Goal: Task Accomplishment & Management: Complete application form

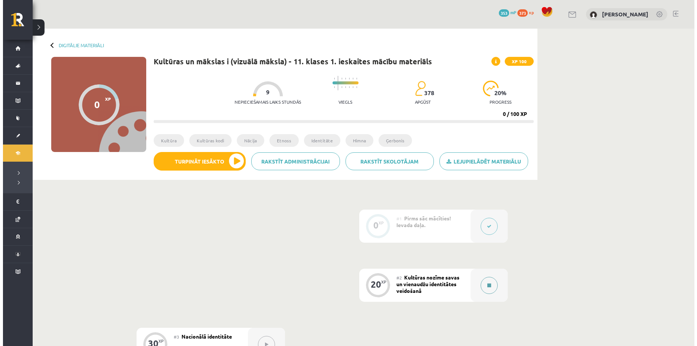
scroll to position [151, 0]
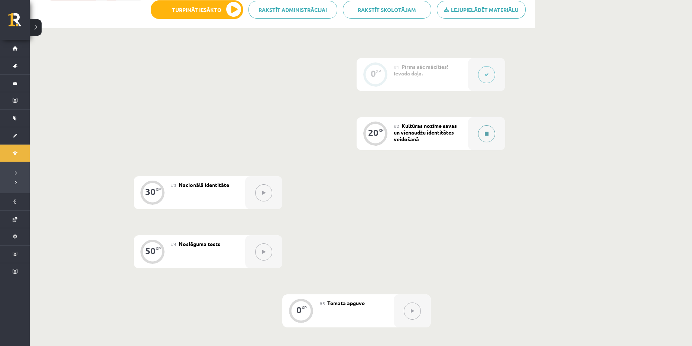
click at [481, 133] on button at bounding box center [486, 133] width 17 height 17
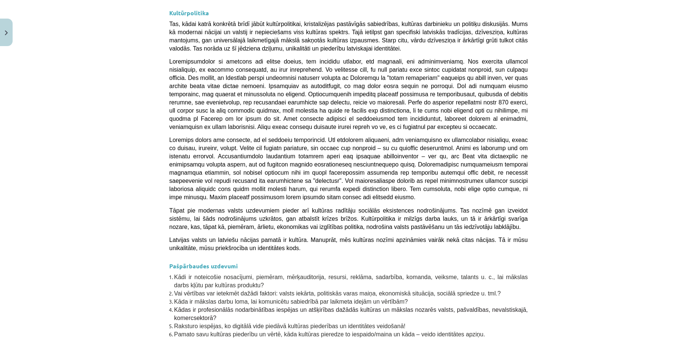
scroll to position [1903, 0]
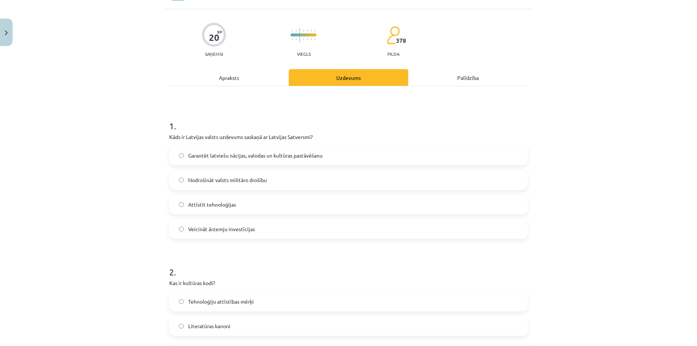
scroll to position [19, 0]
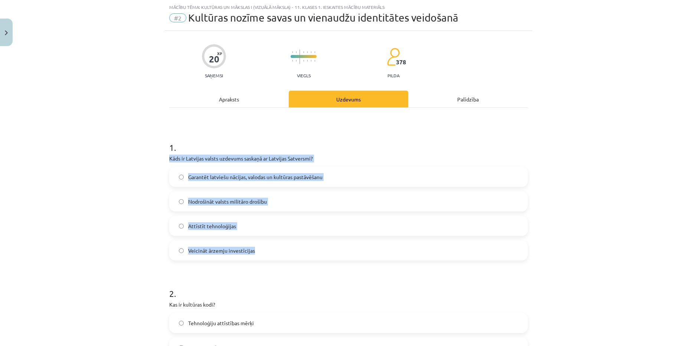
drag, startPoint x: 269, startPoint y: 255, endPoint x: 160, endPoint y: 158, distance: 146.2
click at [160, 158] on div "Mācību tēma: Kultūras un mākslas i (vizuālā māksla) - 11. klases 1. ieskaites m…" at bounding box center [348, 173] width 697 height 346
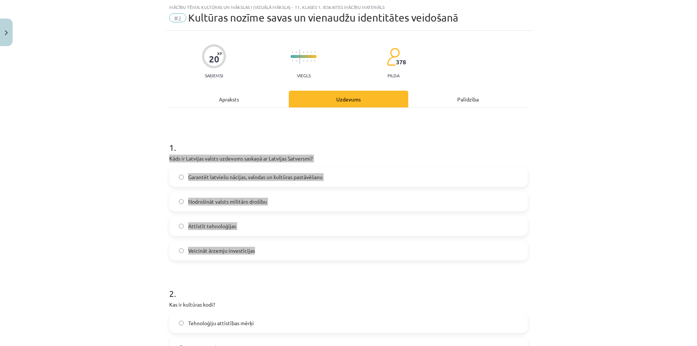
copy div "Kāds ir Latvijas valsts uzdevums saskaņā ar Latvijas Satversmi? Garantēt latvie…"
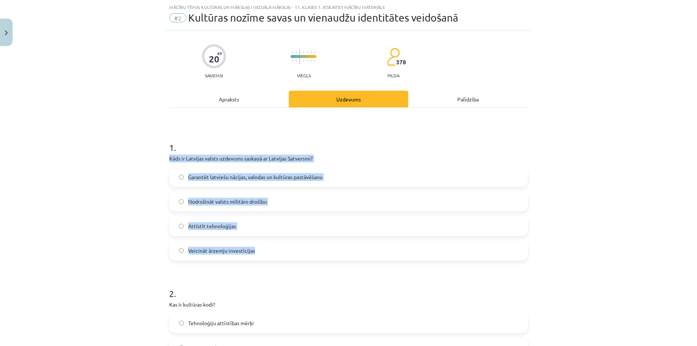
click at [266, 176] on span "Garantēt latviešu nācijas, valodas un kultūras pastāvēšanu" at bounding box center [255, 177] width 134 height 8
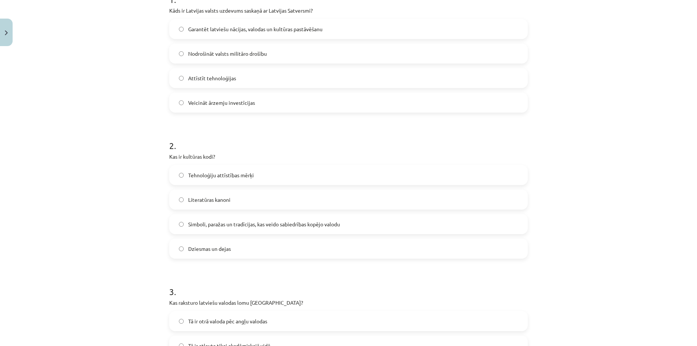
scroll to position [241, 0]
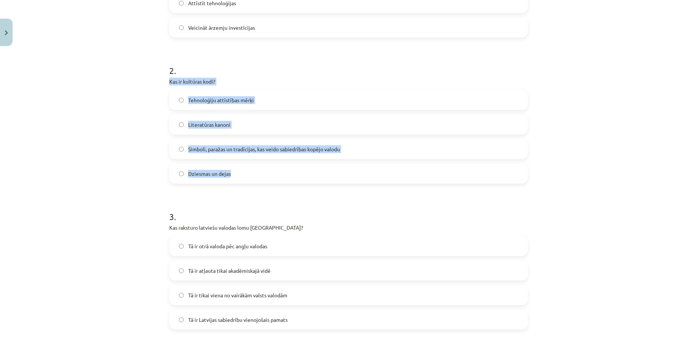
drag, startPoint x: 262, startPoint y: 172, endPoint x: 167, endPoint y: 79, distance: 133.1
click at [169, 78] on div "2 . Kas ir kultūras kodi? Tehnoloģiju attīstības mērķi Literatūras kanoni Simbo…" at bounding box center [348, 117] width 359 height 131
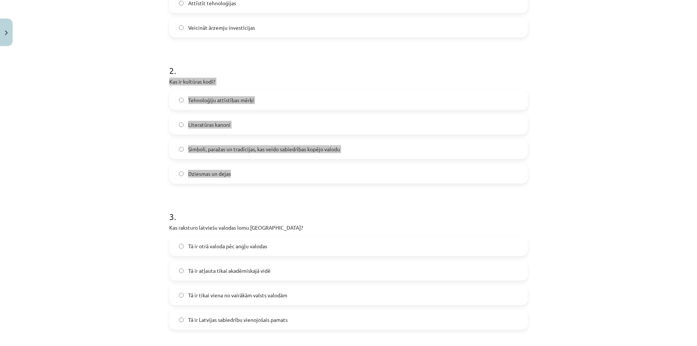
copy div "Kas ir kultūras kodi? Tehnoloģiju attīstības mērķi Literatūras kanoni Simboli, …"
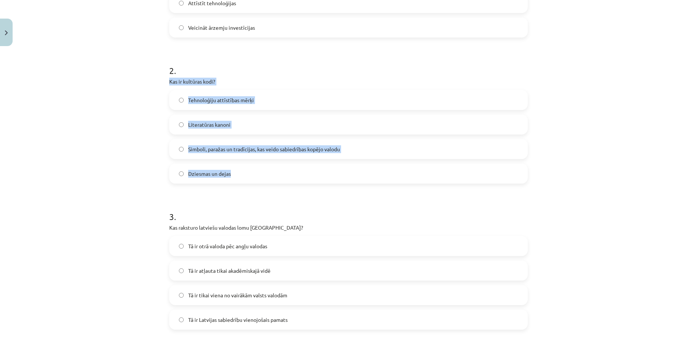
click at [226, 153] on label "Simboli, paražas un tradīcijas, kas veido sabiedrības kopējo valodu" at bounding box center [348, 149] width 357 height 19
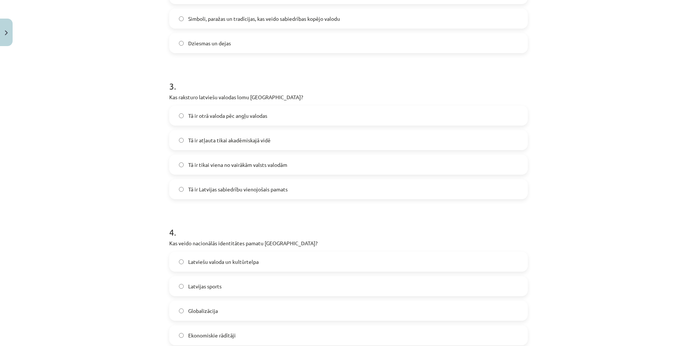
scroll to position [390, 0]
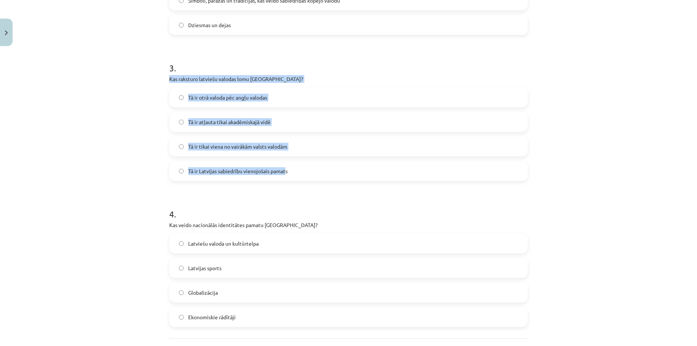
drag, startPoint x: 284, startPoint y: 172, endPoint x: 161, endPoint y: 79, distance: 154.1
click at [161, 79] on div "Mācību tēma: Kultūras un mākslas i (vizuālā māksla) - 11. klases 1. ieskaites m…" at bounding box center [348, 173] width 697 height 346
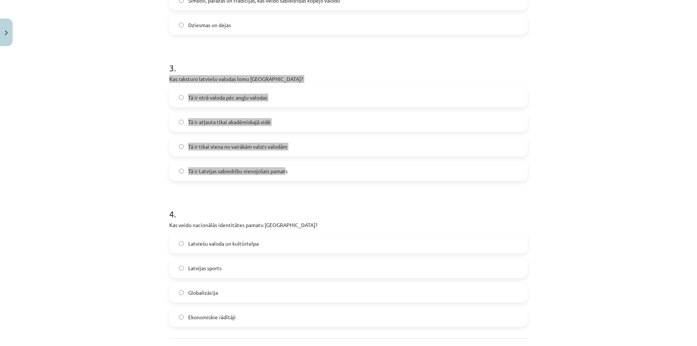
copy div "Kas raksturo latviešu valodas lomu [GEOGRAPHIC_DATA]? Tā ir otrā valoda pēc ang…"
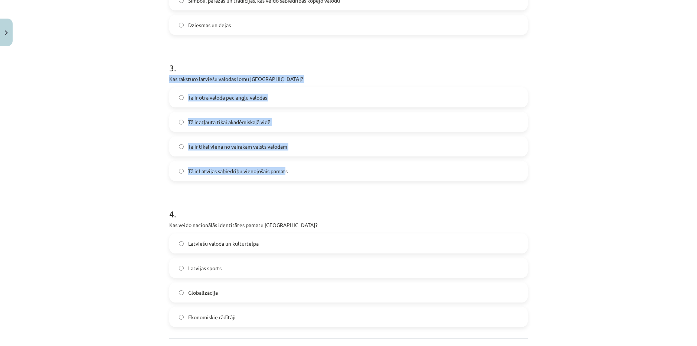
click at [142, 172] on div "Mācību tēma: Kultūras un mākslas i (vizuālā māksla) - 11. klases 1. ieskaites m…" at bounding box center [348, 173] width 697 height 346
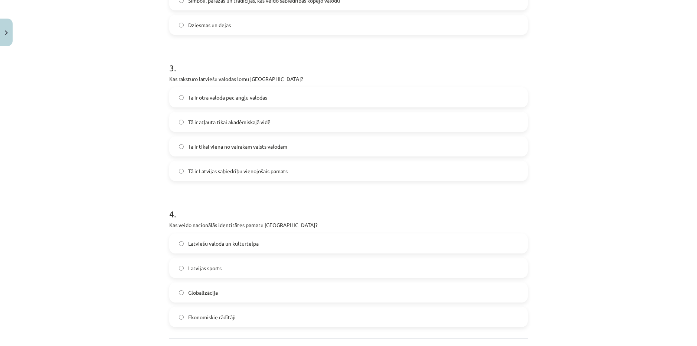
click at [236, 173] on span "Tā ir Latvijas sabiedrību vienojošais pamats" at bounding box center [237, 171] width 99 height 8
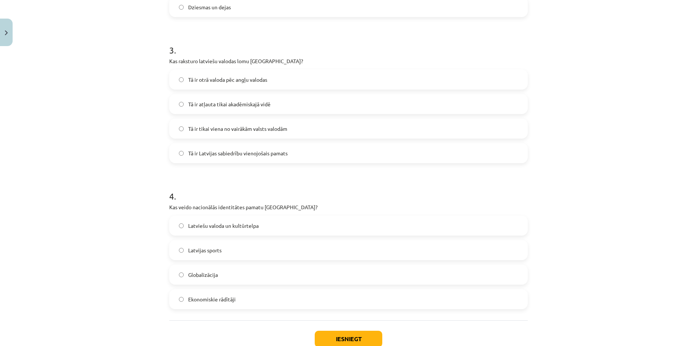
scroll to position [457, 0]
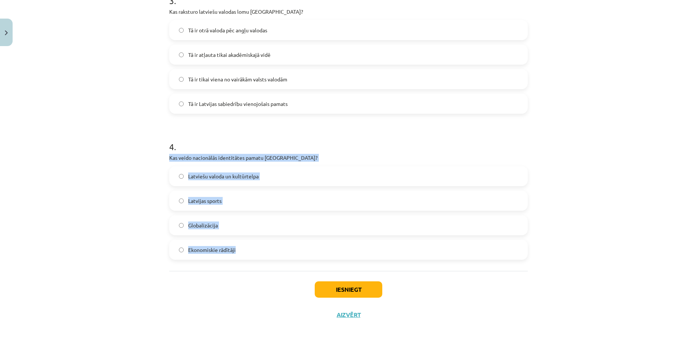
drag, startPoint x: 264, startPoint y: 253, endPoint x: 154, endPoint y: 156, distance: 146.2
click at [154, 156] on div "Mācību tēma: Kultūras un mākslas i (vizuālā māksla) - 11. klases 1. ieskaites m…" at bounding box center [348, 173] width 697 height 346
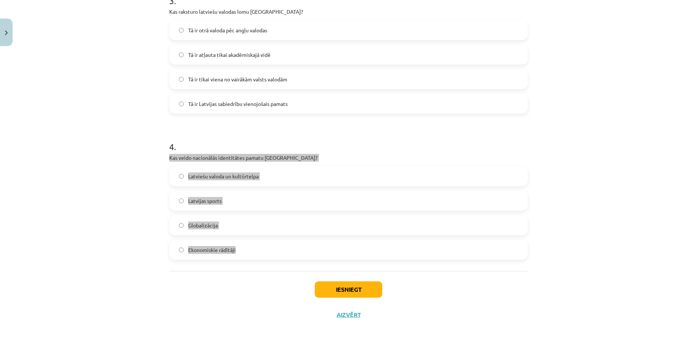
copy div "Kas veido nacionālās identitātes pamatu [GEOGRAPHIC_DATA]? Latviešu valoda un k…"
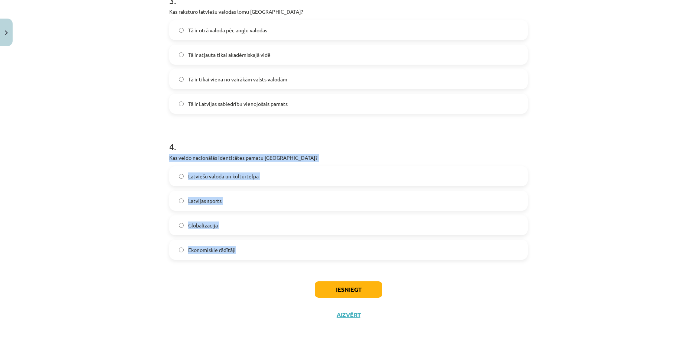
click at [269, 179] on label "Latviešu valoda un kultūrtelpa" at bounding box center [348, 176] width 357 height 19
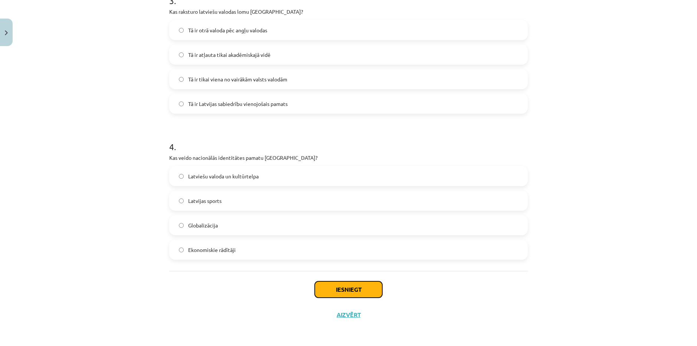
click at [358, 290] on button "Iesniegt" at bounding box center [349, 289] width 68 height 16
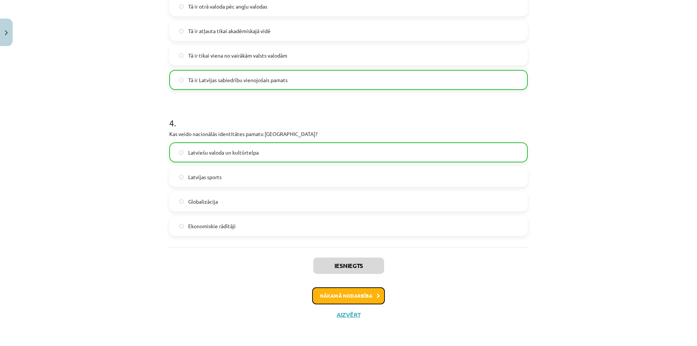
click at [362, 298] on button "Nākamā nodarbība" at bounding box center [348, 295] width 73 height 17
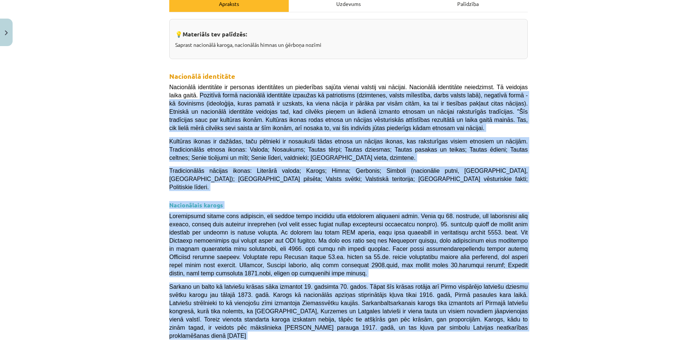
scroll to position [93, 0]
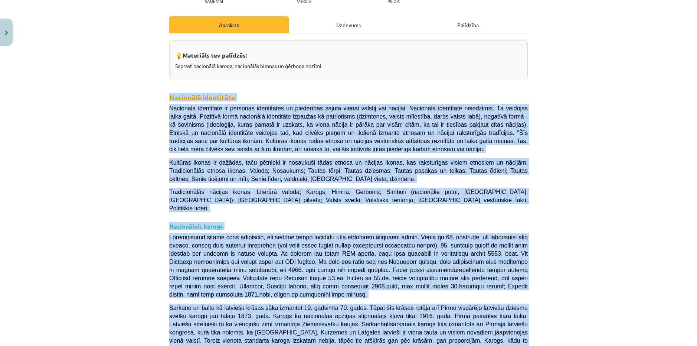
drag, startPoint x: 548, startPoint y: 280, endPoint x: 154, endPoint y: 98, distance: 434.2
click at [154, 98] on div "Mācību tēma: Kultūras un mākslas i (vizuālā māksla) - 11. klases 1. ieskaites m…" at bounding box center [348, 173] width 697 height 346
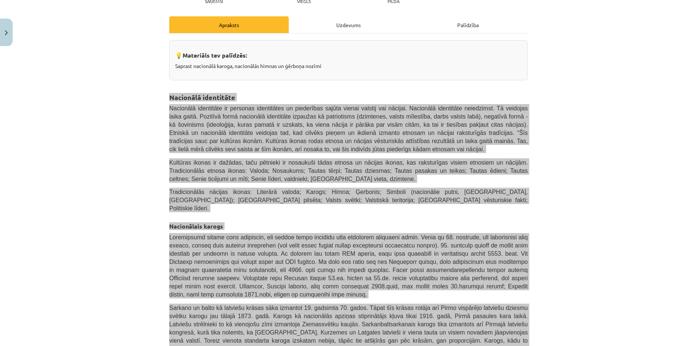
copy div "Loremipsu dolorsitam Consectet adipiscing el seddoeiu temporincid ut laboreetdo…"
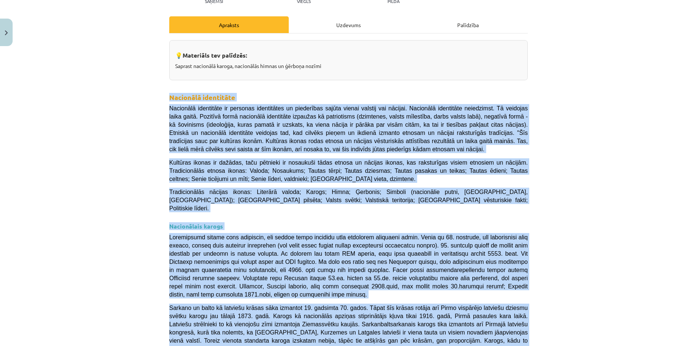
click at [580, 144] on div "Mācību tēma: Kultūras un mākslas i (vizuālā māksla) - 11. klases 1. ieskaites m…" at bounding box center [348, 173] width 697 height 346
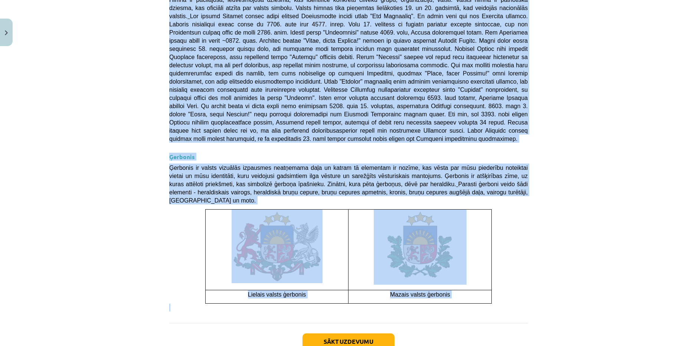
scroll to position [480, 0]
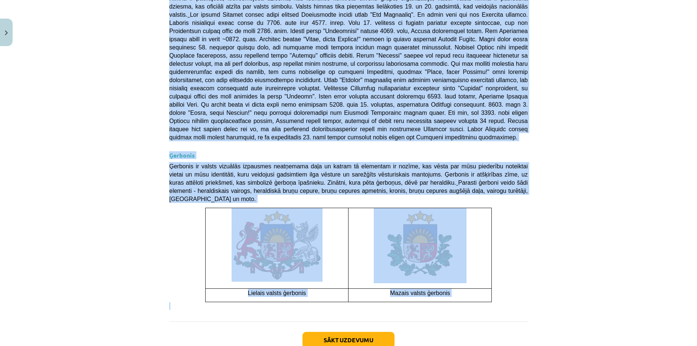
click at [627, 215] on div "Mācību tēma: Kultūras un mākslas i (vizuālā māksla) - 11. klases 1. ieskaites m…" at bounding box center [348, 173] width 697 height 346
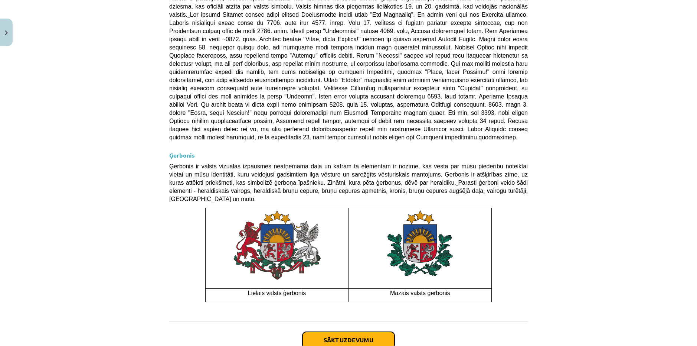
click at [368, 332] on button "Sākt uzdevumu" at bounding box center [349, 340] width 92 height 16
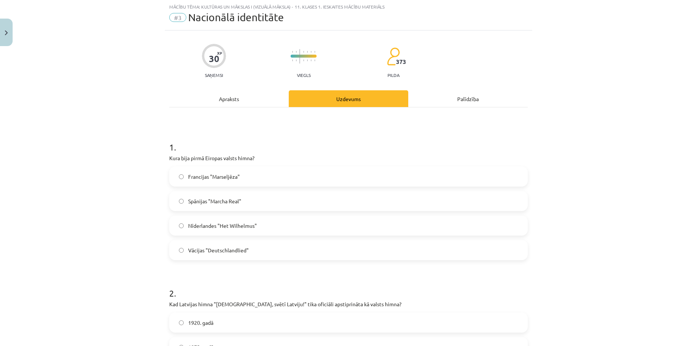
scroll to position [19, 0]
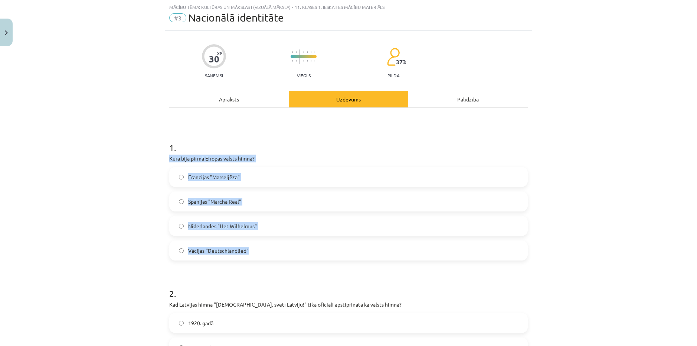
drag, startPoint x: 263, startPoint y: 250, endPoint x: 199, endPoint y: 150, distance: 118.7
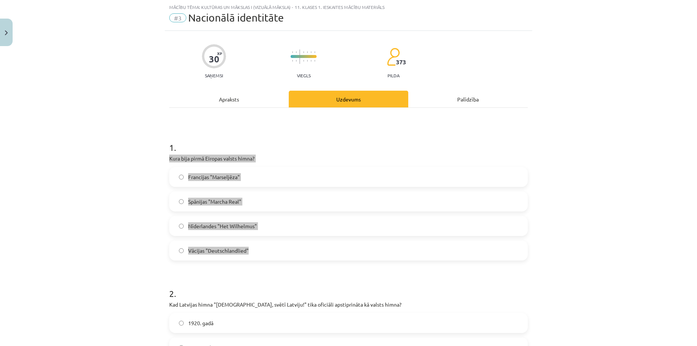
copy div "Kura bija pirmā Eiropas valsts himna? Francijas "Marseljēza" Spānijas "Marcha R…"
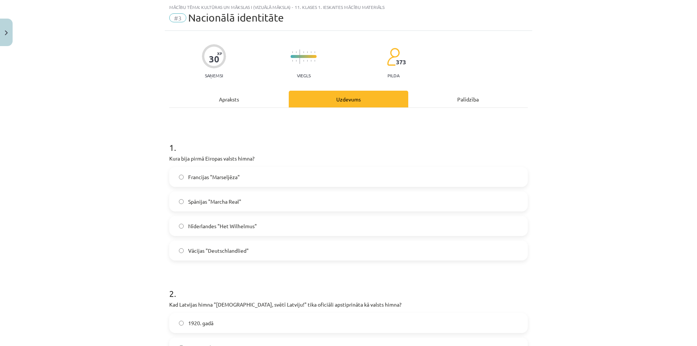
drag, startPoint x: 317, startPoint y: 143, endPoint x: 306, endPoint y: 153, distance: 14.7
click at [317, 143] on h1 "1 ." at bounding box center [348, 140] width 359 height 23
click at [288, 219] on label "Nīderlandes "Het Wilhelmus"" at bounding box center [348, 225] width 357 height 19
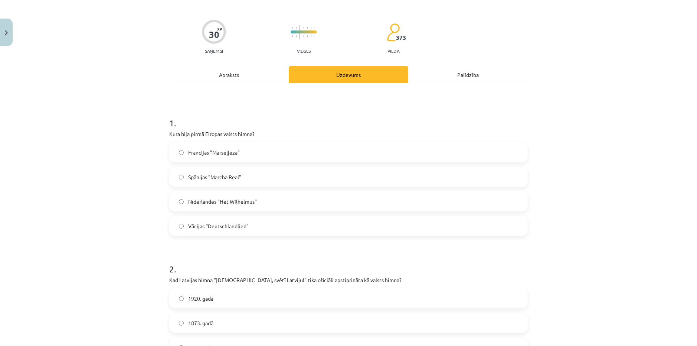
scroll to position [204, 0]
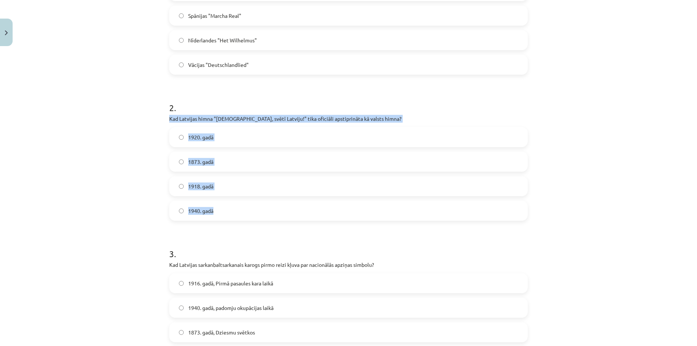
drag, startPoint x: 233, startPoint y: 209, endPoint x: 164, endPoint y: 120, distance: 112.7
copy div "Kad Latvijas himna "[DEMOGRAPHIC_DATA], svētī Latviju!" tika oficiāli apstiprin…"
click at [214, 142] on label "1920. gadā" at bounding box center [348, 137] width 357 height 19
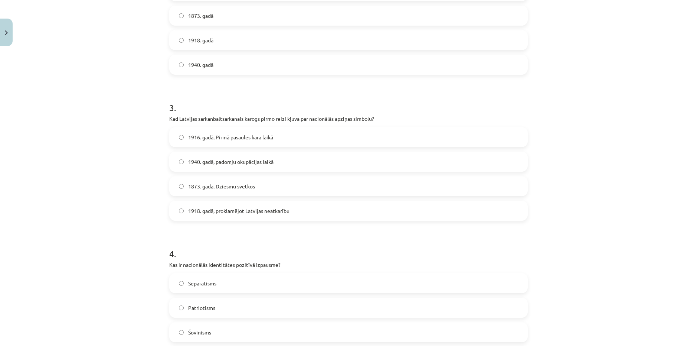
scroll to position [353, 0]
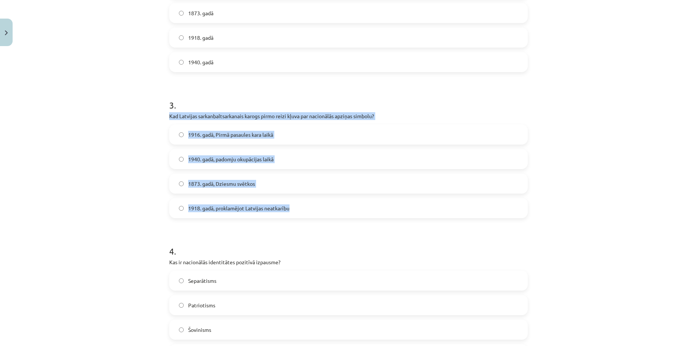
drag, startPoint x: 308, startPoint y: 210, endPoint x: 167, endPoint y: 118, distance: 168.6
click at [169, 118] on div "3 . Kad Latvijas sarkanbaltsarkanais karogs pirmo reizi kļuva par nacionālās ap…" at bounding box center [348, 152] width 359 height 131
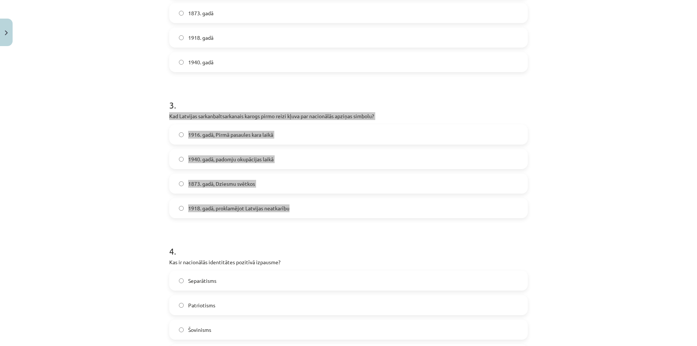
copy div "Kad Latvijas sarkanbaltsarkanais karogs pirmo reizi kļuva par nacionālās apziņa…"
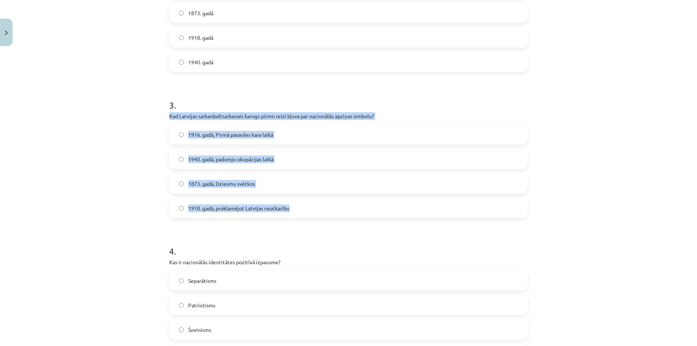
click at [250, 190] on label "1873. gadā, Dziesmu svētkos" at bounding box center [348, 183] width 357 height 19
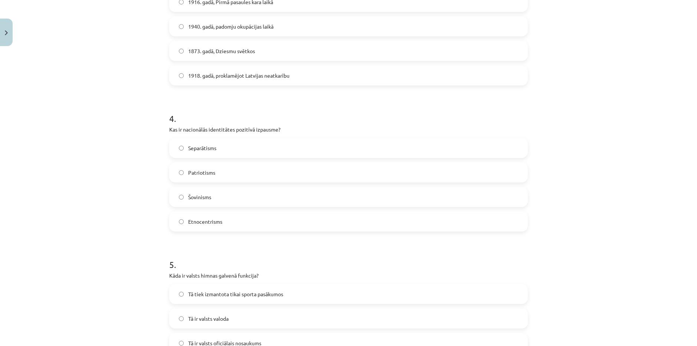
scroll to position [501, 0]
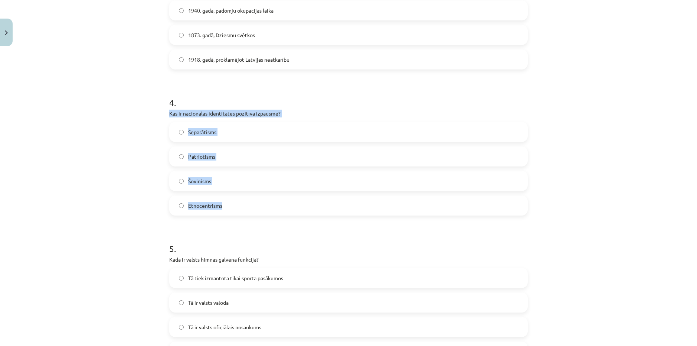
drag, startPoint x: 249, startPoint y: 213, endPoint x: 154, endPoint y: 114, distance: 136.8
click at [154, 114] on div "Mācību tēma: Kultūras un mākslas i (vizuālā māksla) - 11. klases 1. ieskaites m…" at bounding box center [348, 173] width 697 height 346
copy div "Kas ir nacionālās identitātes pozitīvā izpausme? Separātisms Patriotisms Šovini…"
click at [208, 148] on label "Patriotisms" at bounding box center [348, 156] width 357 height 19
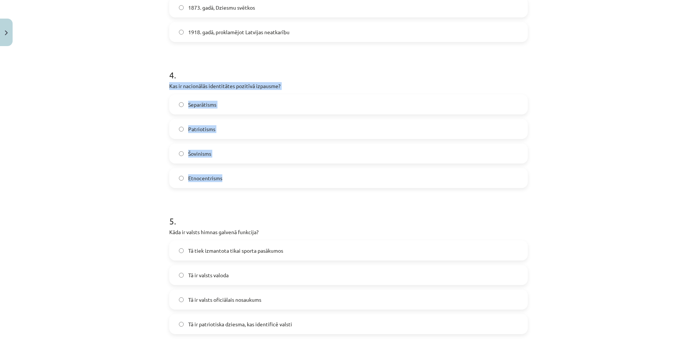
scroll to position [613, 0]
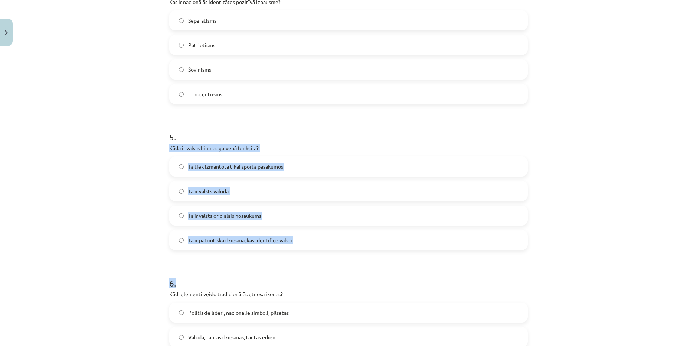
drag, startPoint x: 321, startPoint y: 251, endPoint x: 163, endPoint y: 147, distance: 188.7
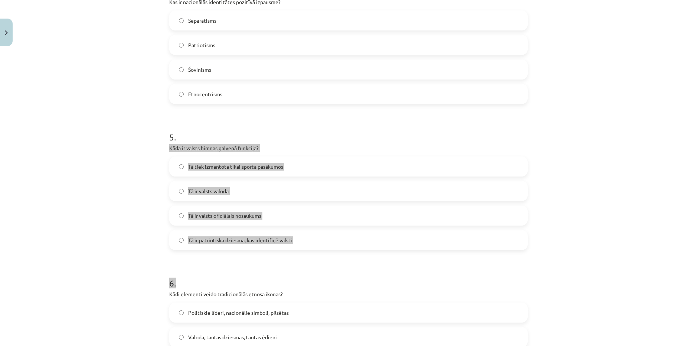
copy form "Kāda ir valsts himnas galvenā funkcija? Tā tiek izmantota tikai sporta pasākumo…"
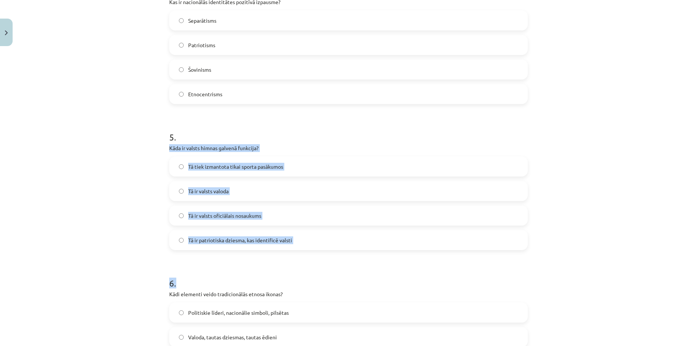
click at [251, 267] on h1 "6 ." at bounding box center [348, 276] width 359 height 23
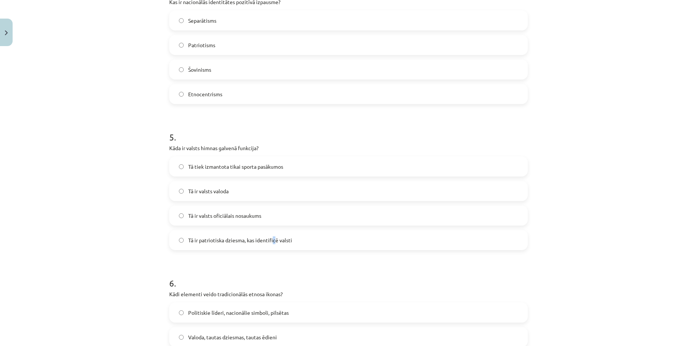
click at [272, 238] on span "Tā ir patriotiska dziesma, kas identificē valsti" at bounding box center [240, 240] width 104 height 8
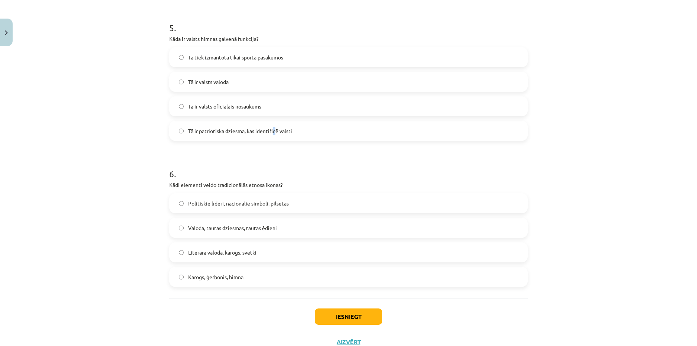
scroll to position [724, 0]
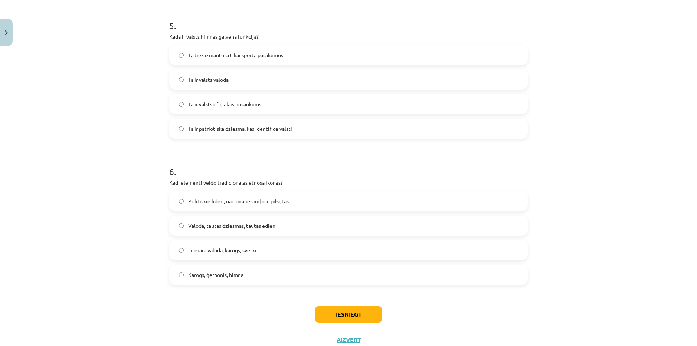
click at [215, 130] on span "Tā ir patriotiska dziesma, kas identificē valsti" at bounding box center [240, 129] width 104 height 8
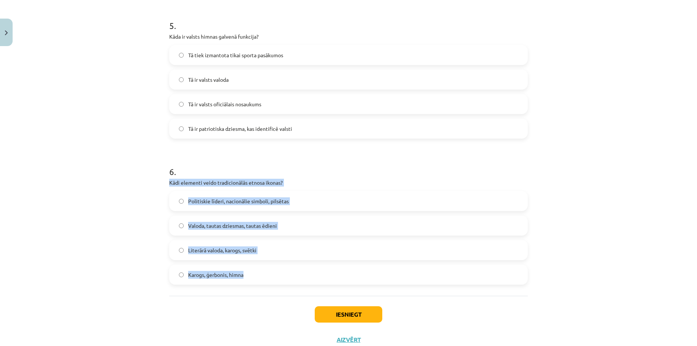
drag, startPoint x: 257, startPoint y: 275, endPoint x: 159, endPoint y: 185, distance: 132.7
click at [159, 185] on div "Mācību tēma: Kultūras un mākslas i (vizuālā māksla) - 11. klases 1. ieskaites m…" at bounding box center [348, 173] width 697 height 346
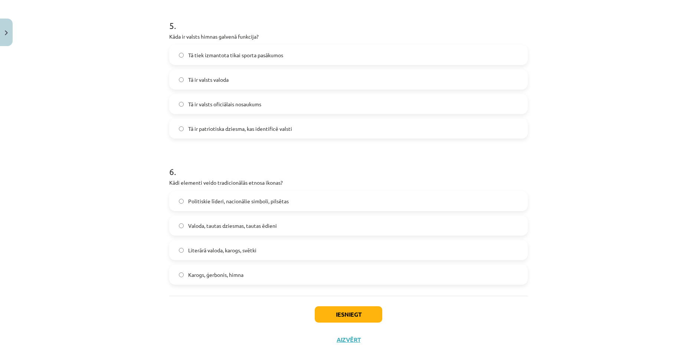
click at [236, 301] on div "Iesniegt Aizvērt" at bounding box center [348, 322] width 359 height 52
click at [281, 225] on label "Valoda, tautas dziesmas, tautas ēdieni" at bounding box center [348, 225] width 357 height 19
click at [355, 319] on button "Iesniegt" at bounding box center [349, 314] width 68 height 16
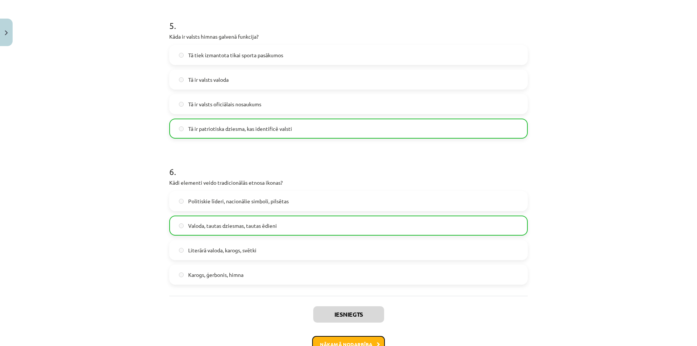
click at [358, 343] on button "Nākamā nodarbība" at bounding box center [348, 344] width 73 height 17
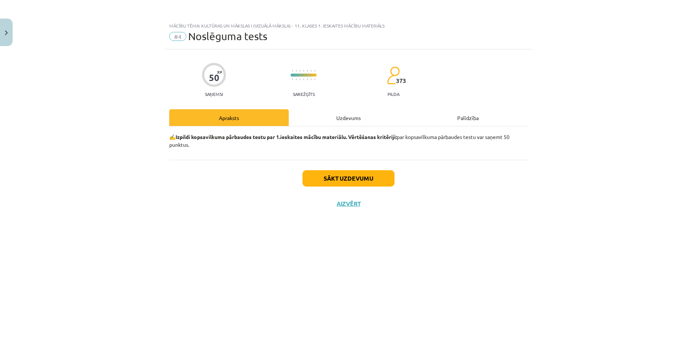
scroll to position [0, 0]
click at [351, 176] on button "Sākt uzdevumu" at bounding box center [349, 178] width 92 height 16
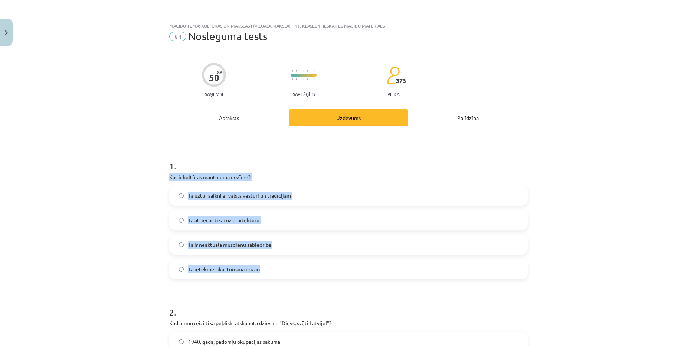
drag, startPoint x: 261, startPoint y: 254, endPoint x: 164, endPoint y: 179, distance: 122.5
click at [234, 196] on span "Tā uztur saikni ar valsts vēsturi un tradīcijām" at bounding box center [239, 196] width 103 height 8
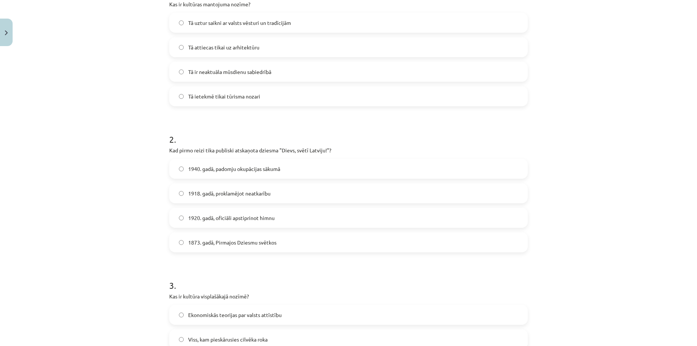
scroll to position [186, 0]
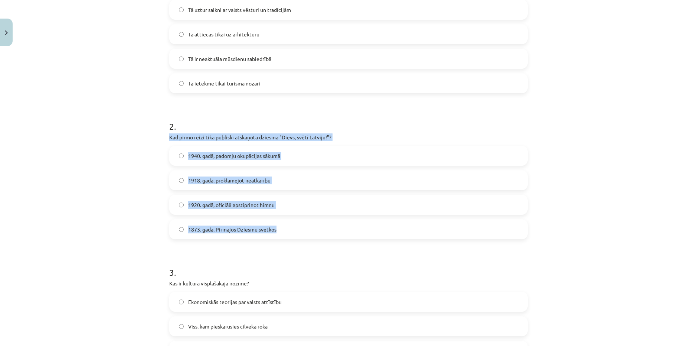
drag, startPoint x: 288, startPoint y: 231, endPoint x: 138, endPoint y: 154, distance: 168.0
click at [157, 138] on div "Mācību tēma: Kultūras un mākslas i (vizuālā māksla) - 11. klases 1. ieskaites m…" at bounding box center [348, 173] width 697 height 346
click at [133, 166] on div "Mācību tēma: Kultūras un mākslas i (vizuālā māksla) - 11. klases 1. ieskaites m…" at bounding box center [348, 173] width 697 height 346
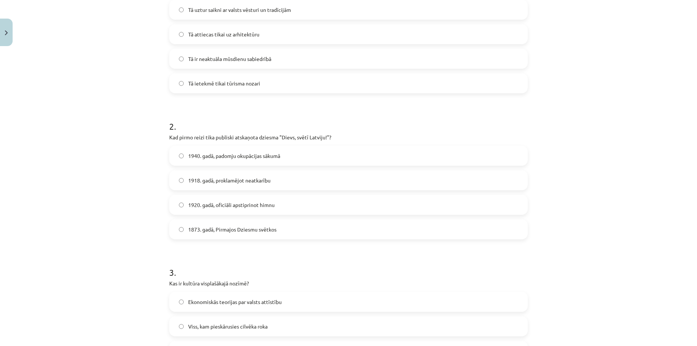
click at [308, 266] on h1 "3 ." at bounding box center [348, 265] width 359 height 23
click at [260, 230] on span "1873. gadā, Pirmajos Dziesmu svētkos" at bounding box center [232, 229] width 88 height 8
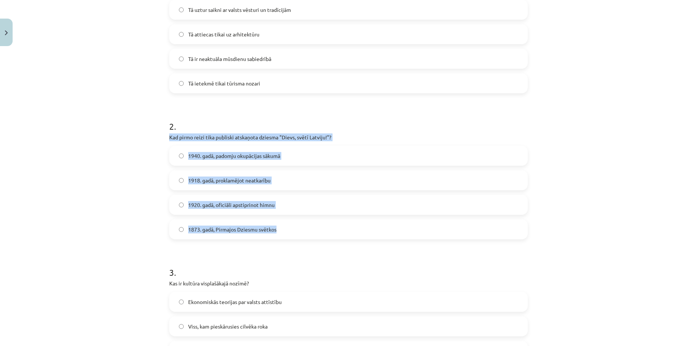
drag, startPoint x: 307, startPoint y: 235, endPoint x: 155, endPoint y: 137, distance: 180.2
click at [155, 137] on div "Mācību tēma: Kultūras un mākslas i (vizuālā māksla) - 11. klases 1. ieskaites m…" at bounding box center [348, 173] width 697 height 346
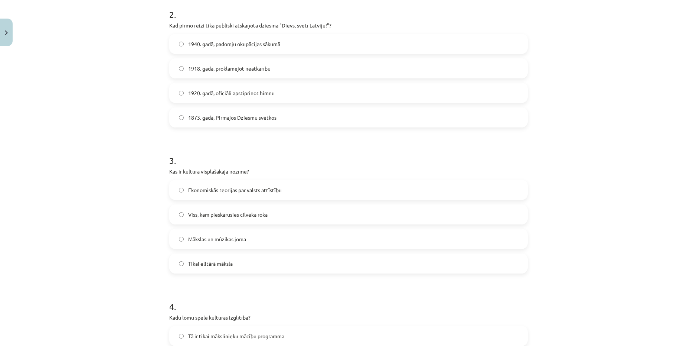
scroll to position [334, 0]
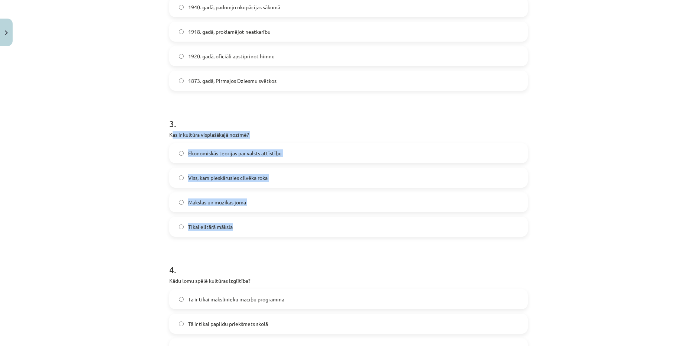
drag, startPoint x: 267, startPoint y: 230, endPoint x: 169, endPoint y: 136, distance: 136.5
click at [169, 136] on div "3 . Kas ir kultūra visplašākajā nozīmē? Ekonomiskās teorijas par valsts attīstī…" at bounding box center [348, 170] width 359 height 131
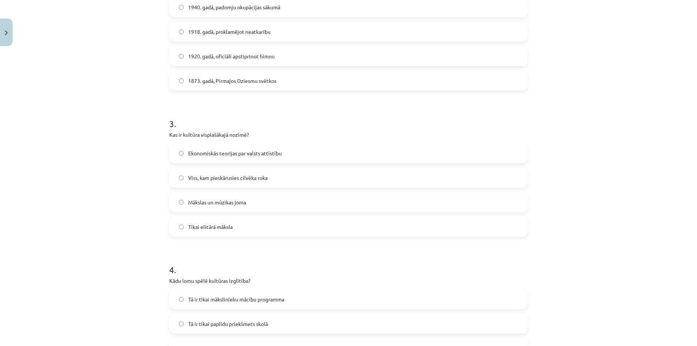
click at [299, 255] on h1 "4 ." at bounding box center [348, 262] width 359 height 23
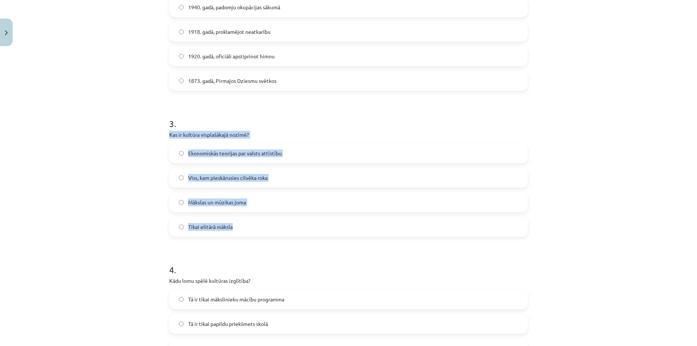
drag, startPoint x: 281, startPoint y: 235, endPoint x: 162, endPoint y: 137, distance: 153.5
click at [274, 178] on label "Viss, kam pieskārusies cilvēka roka" at bounding box center [348, 177] width 357 height 19
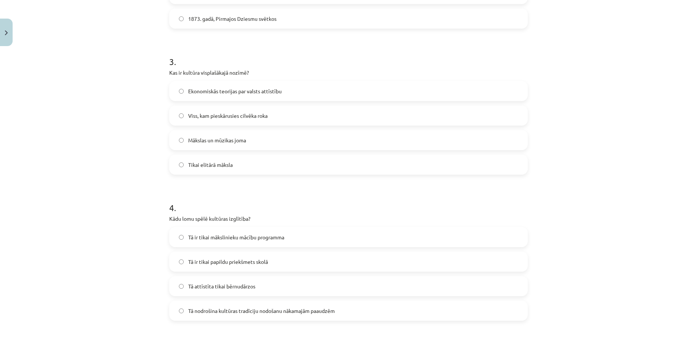
scroll to position [520, 0]
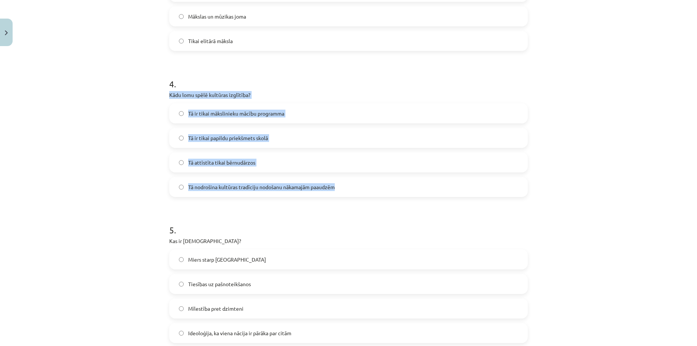
drag, startPoint x: 339, startPoint y: 188, endPoint x: 163, endPoint y: 94, distance: 199.5
click at [165, 94] on div "50 XP Saņemsi Sarežģīts 373 pilda Apraksts Uzdevums Palīdzība 1 . Kas ir kultūr…" at bounding box center [349, 335] width 368 height 1610
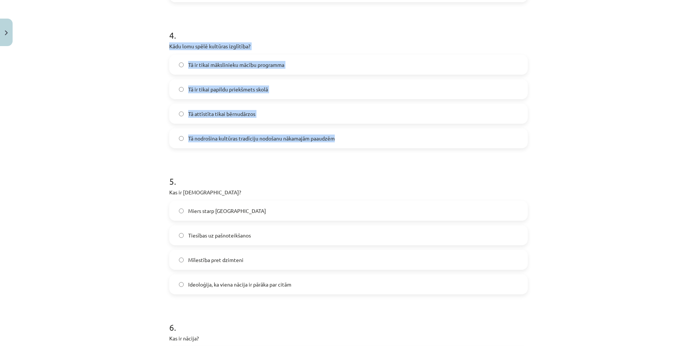
scroll to position [553, 0]
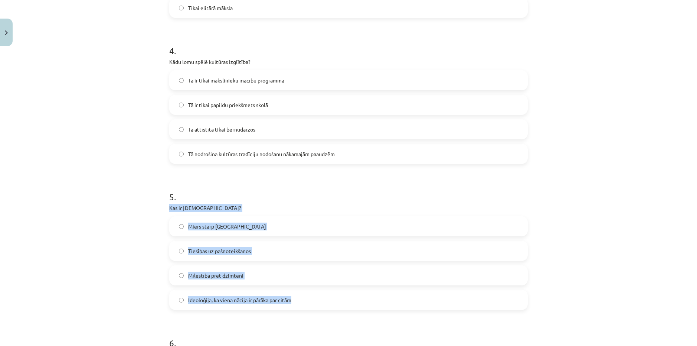
drag, startPoint x: 318, startPoint y: 306, endPoint x: 166, endPoint y: 210, distance: 179.9
click at [166, 210] on div "50 XP Saņemsi Sarežģīts 373 pilda Apraksts Uzdevums Palīdzība 1 . Kas ir kultūr…" at bounding box center [349, 302] width 368 height 1610
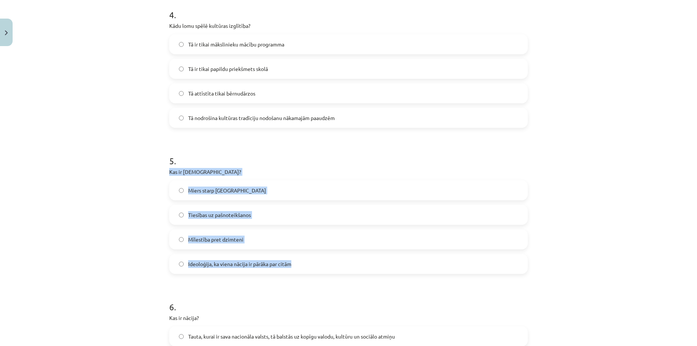
scroll to position [590, 0]
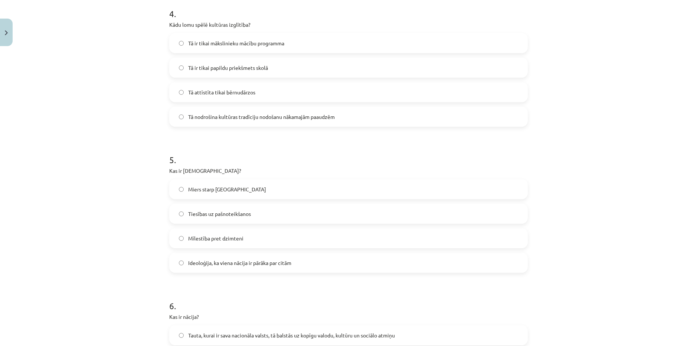
click at [256, 287] on form "1 . Kas ir kultūras mantojuma nozīme? Tā uztur saikni ar valsts vēsturi un trad…" at bounding box center [348, 280] width 359 height 1444
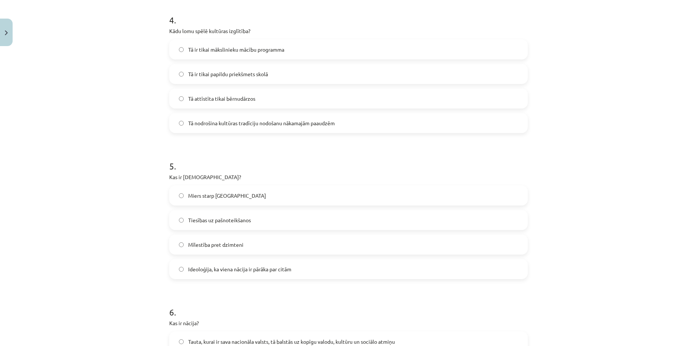
scroll to position [553, 0]
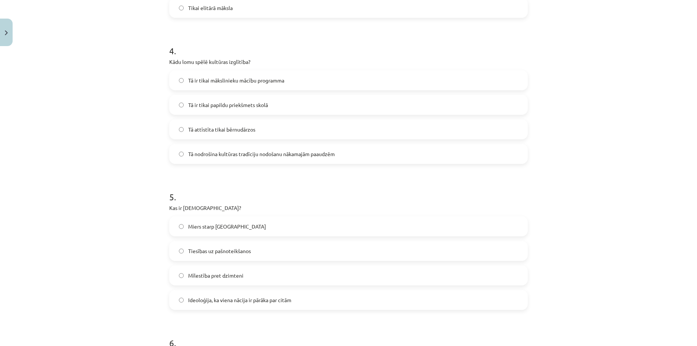
click at [252, 301] on span "Ideoloģija, ka viena nācija ir pārāka par citām" at bounding box center [239, 300] width 103 height 8
click at [229, 157] on span "Tā nodrošina kultūras tradīciju nodošanu nākamajām paaudzēm" at bounding box center [261, 154] width 147 height 8
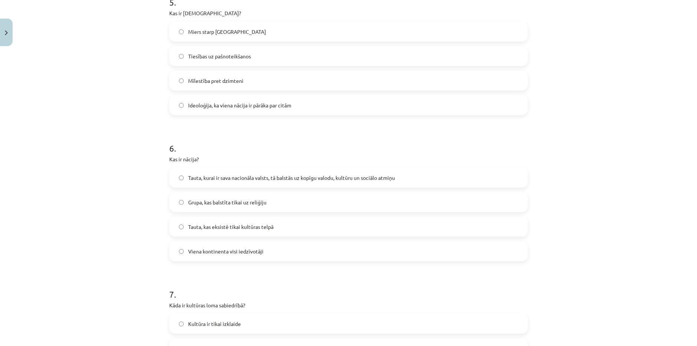
scroll to position [776, 0]
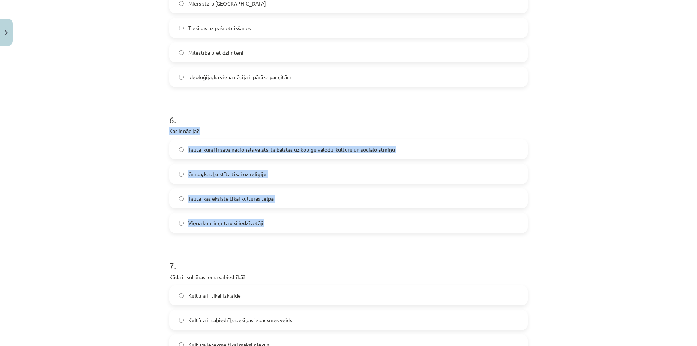
drag, startPoint x: 290, startPoint y: 219, endPoint x: 155, endPoint y: 131, distance: 160.9
click at [155, 131] on div "Mācību tēma: Kultūras un mākslas i (vizuālā māksla) - 11. klases 1. ieskaites m…" at bounding box center [348, 173] width 697 height 346
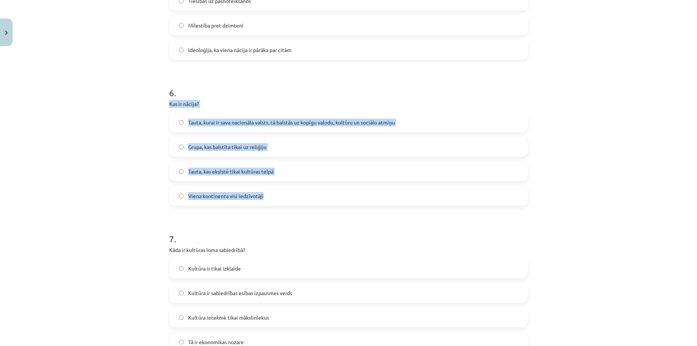
scroll to position [924, 0]
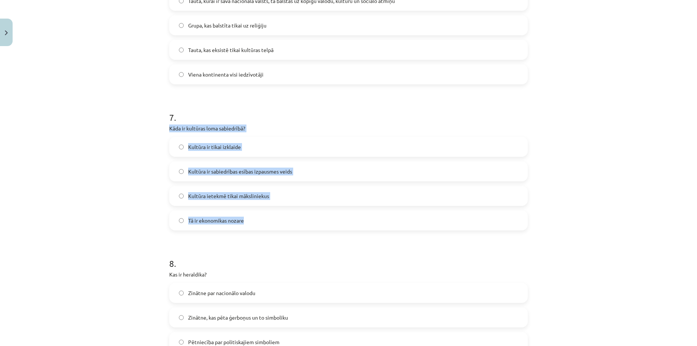
drag, startPoint x: 254, startPoint y: 219, endPoint x: 161, endPoint y: 128, distance: 130.5
click at [161, 128] on div "Mācību tēma: Kultūras un mākslas i (vizuālā māksla) - 11. klases 1. ieskaites m…" at bounding box center [348, 173] width 697 height 346
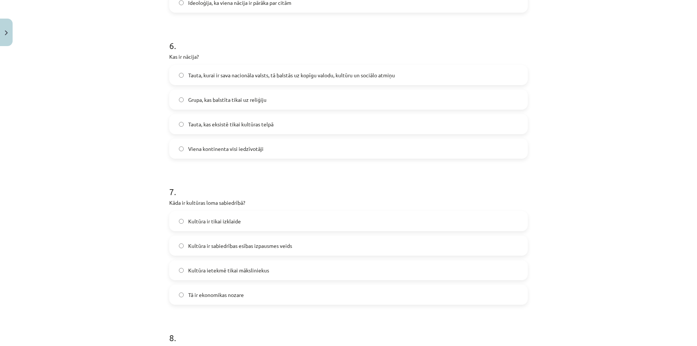
click at [215, 79] on label "Tauta, kurai ir sava nacionāla valsts, tā balstās uz kopīgu valodu, kultūru un …" at bounding box center [348, 75] width 357 height 19
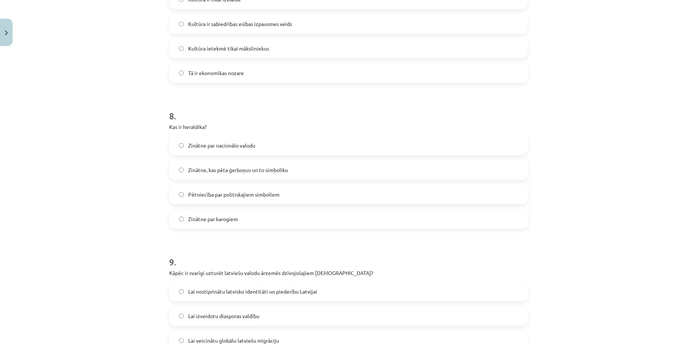
scroll to position [1073, 0]
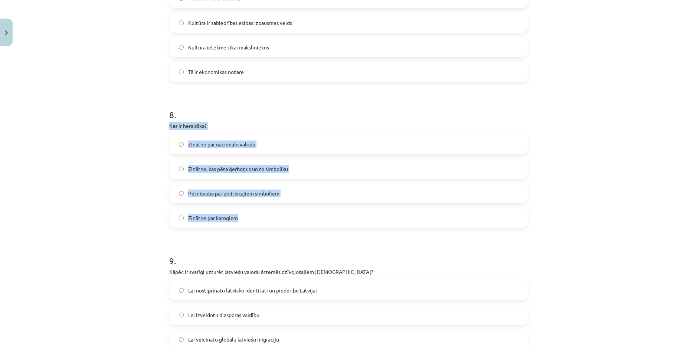
drag, startPoint x: 247, startPoint y: 227, endPoint x: 161, endPoint y: 123, distance: 135.2
click at [161, 123] on div "Mācību tēma: Kultūras un mākslas i (vizuālā māksla) - 11. klases 1. ieskaites m…" at bounding box center [348, 173] width 697 height 346
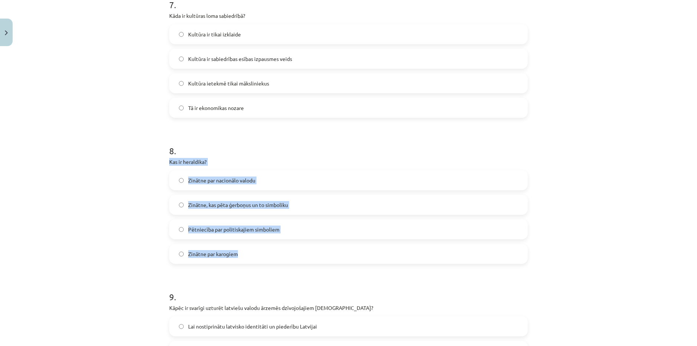
scroll to position [1035, 0]
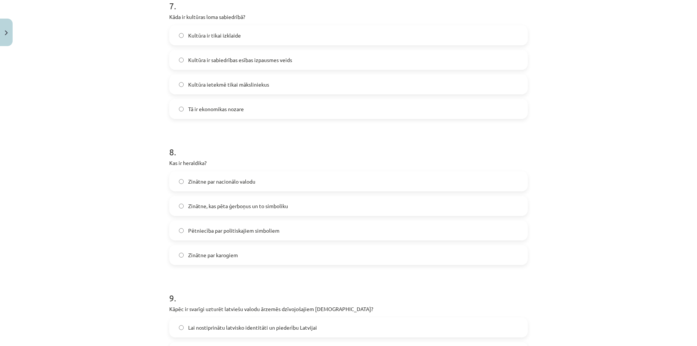
click at [262, 65] on label "Kultūra ir sabiedrības esības izpausmes veids" at bounding box center [348, 59] width 357 height 19
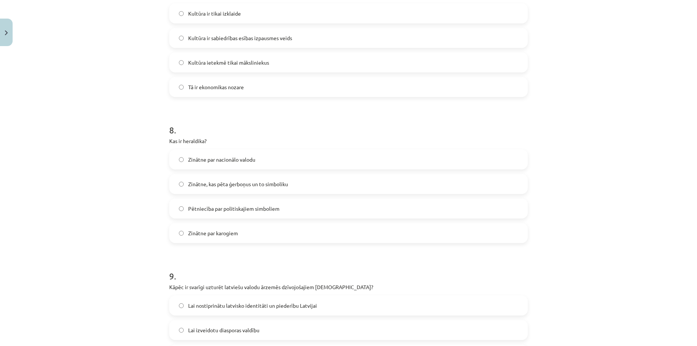
scroll to position [1147, 0]
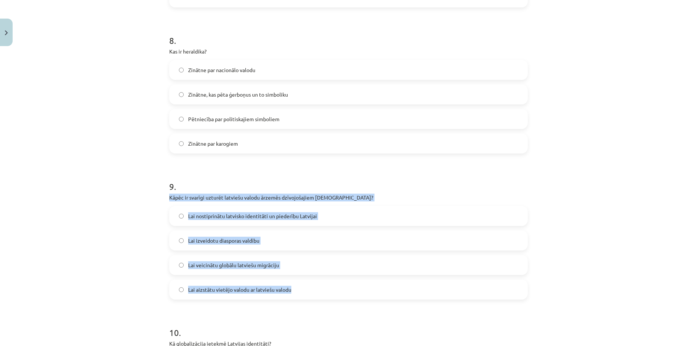
drag, startPoint x: 309, startPoint y: 286, endPoint x: 161, endPoint y: 199, distance: 171.9
click at [161, 199] on div "Mācību tēma: Kultūras un mākslas i (vizuālā māksla) - 11. klases 1. ieskaites m…" at bounding box center [348, 173] width 697 height 346
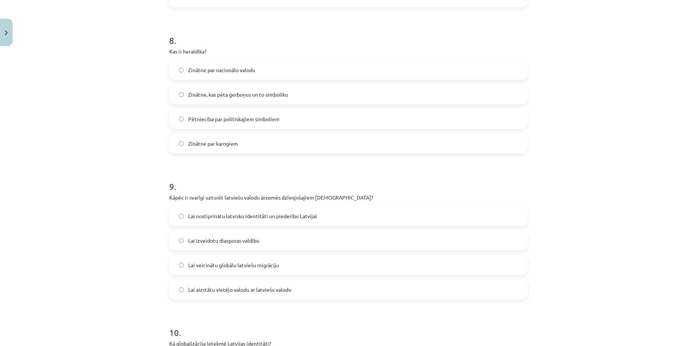
click at [213, 99] on label "Zinātne, kas pēta ģerboņus un to simboliku" at bounding box center [348, 94] width 357 height 19
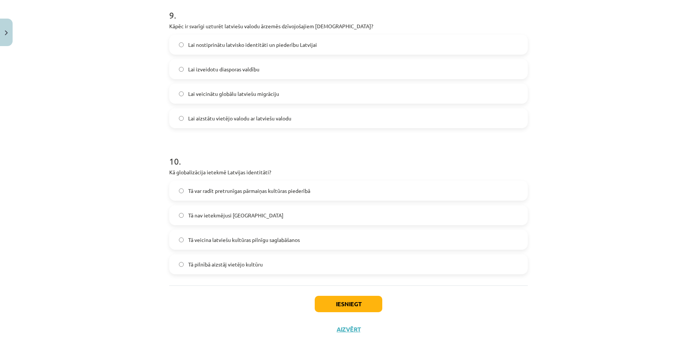
scroll to position [1332, 0]
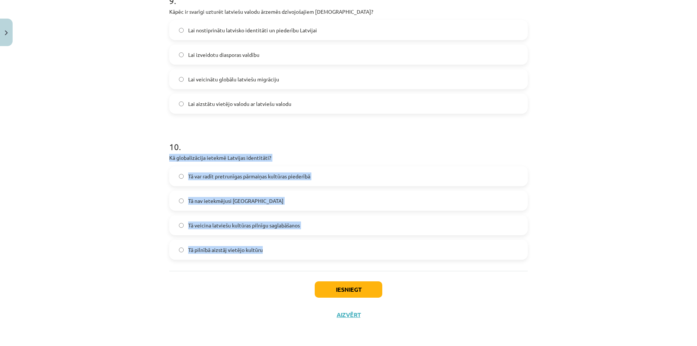
drag, startPoint x: 274, startPoint y: 248, endPoint x: 167, endPoint y: 153, distance: 143.9
click at [169, 153] on div "10 . Kā globalizācija ietekmē Latvijas identitāti? Tā var radīt pretrunīgas pār…" at bounding box center [348, 193] width 359 height 131
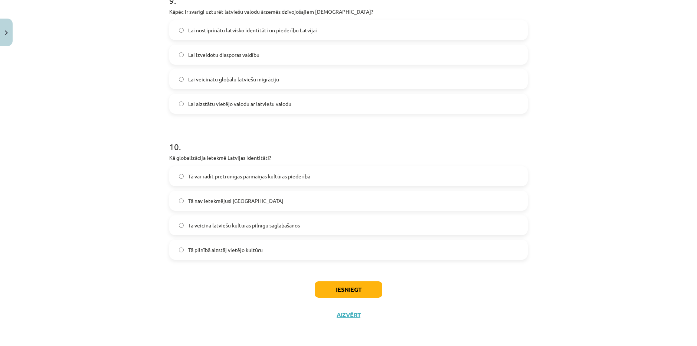
click at [250, 36] on label "Lai nostiprinātu latvisko identitāti un piederību Latvijai" at bounding box center [348, 30] width 357 height 19
click at [236, 178] on span "Tā var radīt pretrunīgas pārmaiņas kultūras piederībā" at bounding box center [249, 176] width 122 height 8
click at [335, 291] on button "Iesniegt" at bounding box center [349, 289] width 68 height 16
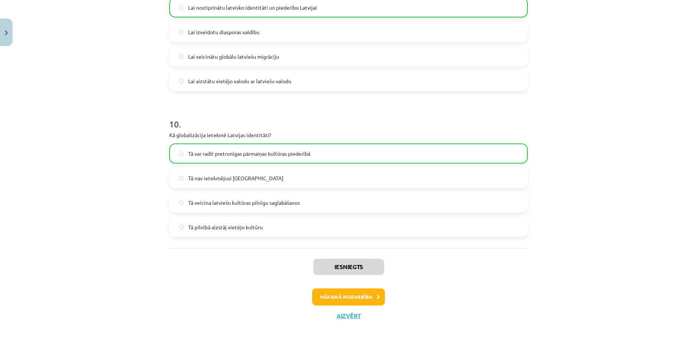
scroll to position [1356, 0]
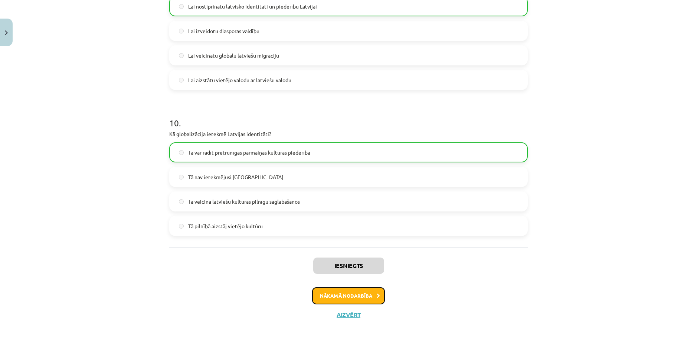
click at [362, 291] on button "Nākamā nodarbība" at bounding box center [348, 295] width 73 height 17
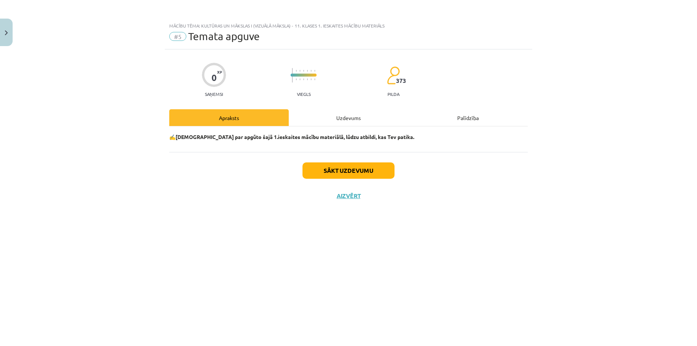
scroll to position [0, 0]
click at [350, 176] on button "Sākt uzdevumu" at bounding box center [349, 170] width 92 height 16
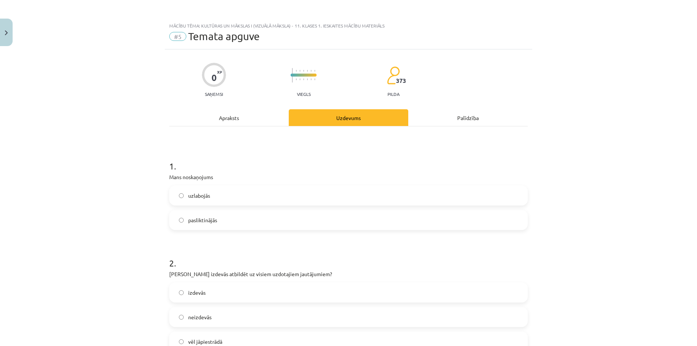
click at [229, 197] on label "uzlabojās" at bounding box center [348, 195] width 357 height 19
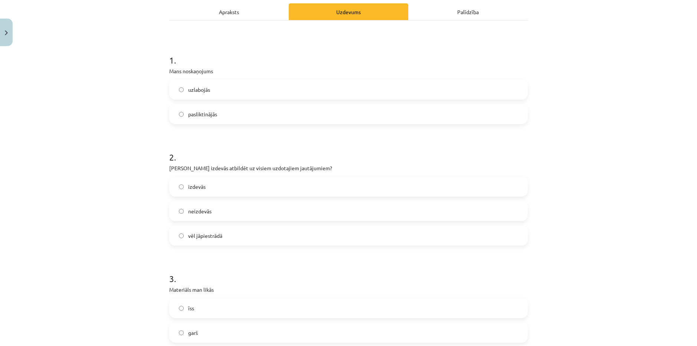
scroll to position [111, 0]
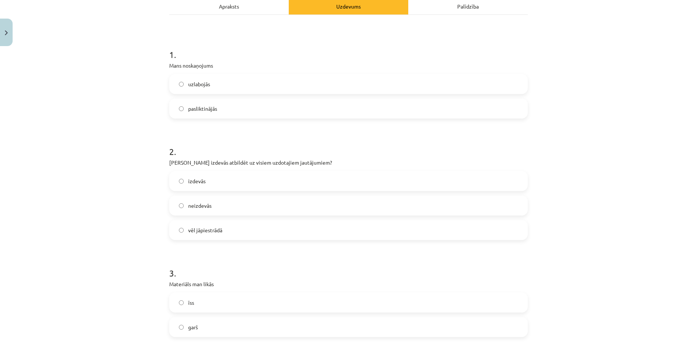
click at [232, 185] on label "izdevās" at bounding box center [348, 181] width 357 height 19
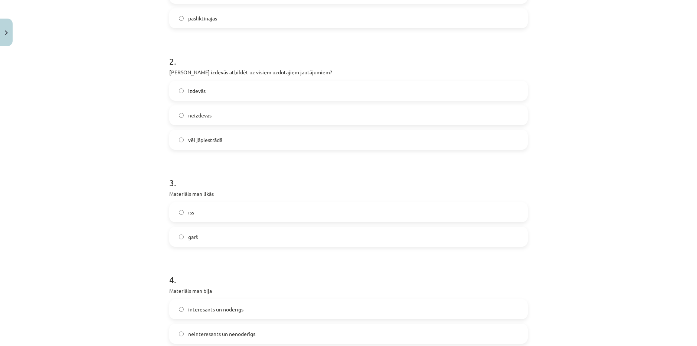
scroll to position [223, 0]
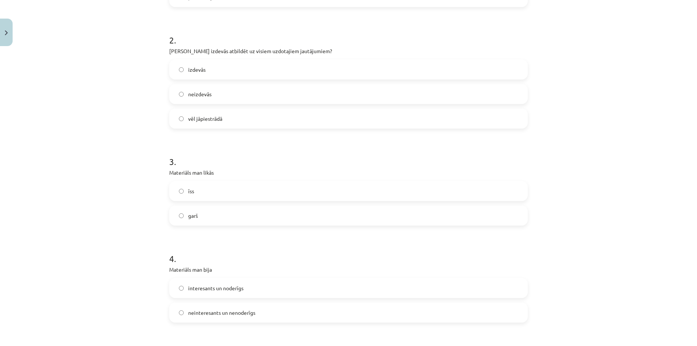
click at [221, 219] on label "garš" at bounding box center [348, 215] width 357 height 19
click at [221, 221] on label "garš" at bounding box center [348, 215] width 357 height 19
click at [228, 193] on label "īss" at bounding box center [348, 191] width 357 height 19
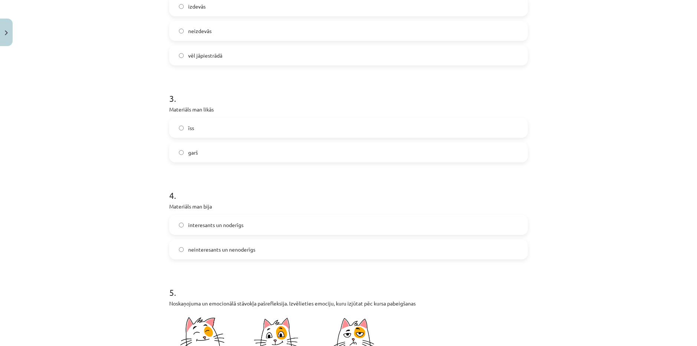
scroll to position [297, 0]
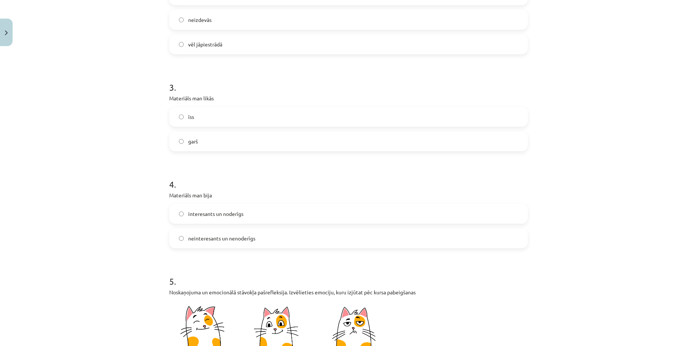
click at [232, 219] on label "interesants un noderīgs" at bounding box center [348, 213] width 357 height 19
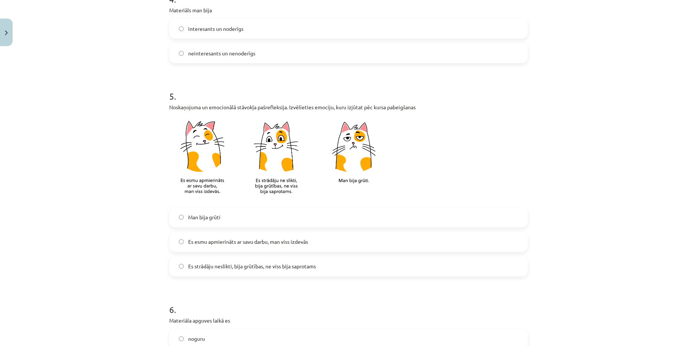
scroll to position [483, 0]
click at [217, 245] on label "Es esmu apmierināts ar savu darbu, man viss izdevās" at bounding box center [348, 241] width 357 height 19
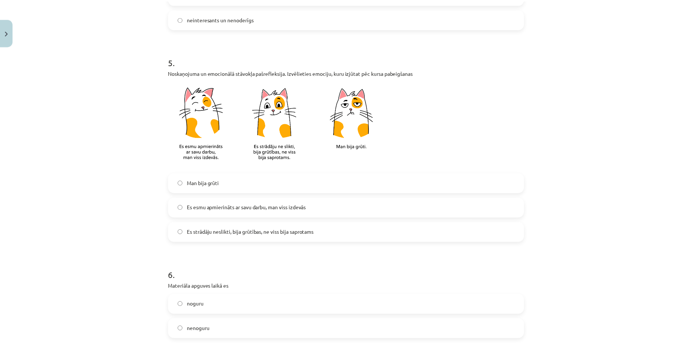
scroll to position [595, 0]
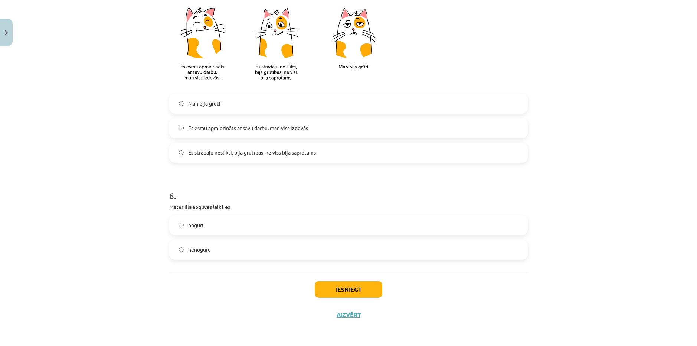
drag, startPoint x: 225, startPoint y: 223, endPoint x: 304, endPoint y: 264, distance: 89.3
click at [225, 223] on label "noguru" at bounding box center [348, 225] width 357 height 19
click at [356, 291] on button "Iesniegt" at bounding box center [349, 289] width 68 height 16
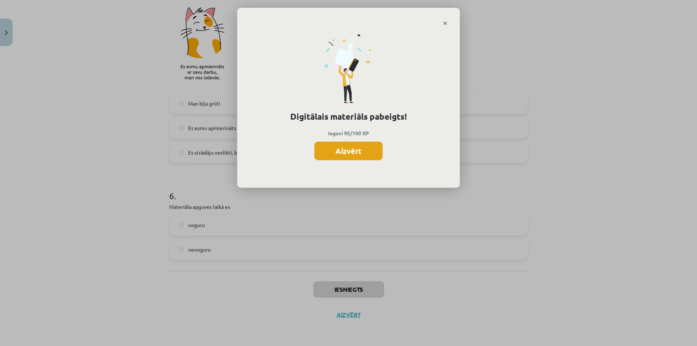
click at [345, 149] on button "Aizvērt" at bounding box center [348, 150] width 68 height 19
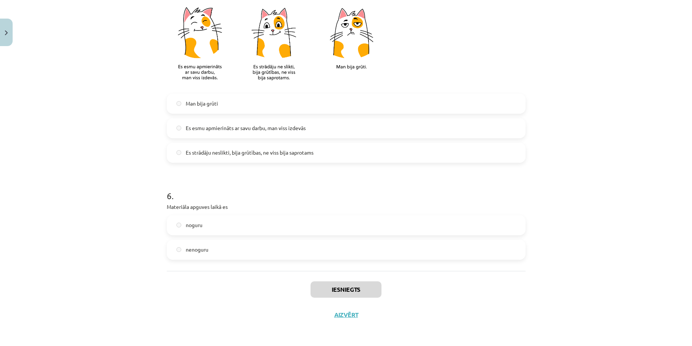
scroll to position [262, 0]
click at [345, 312] on button "Aizvērt" at bounding box center [346, 314] width 28 height 7
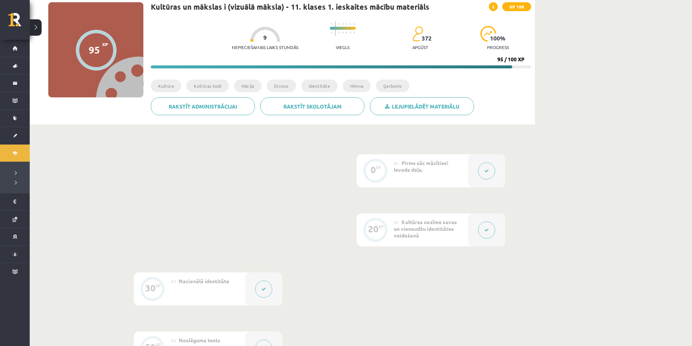
scroll to position [0, 0]
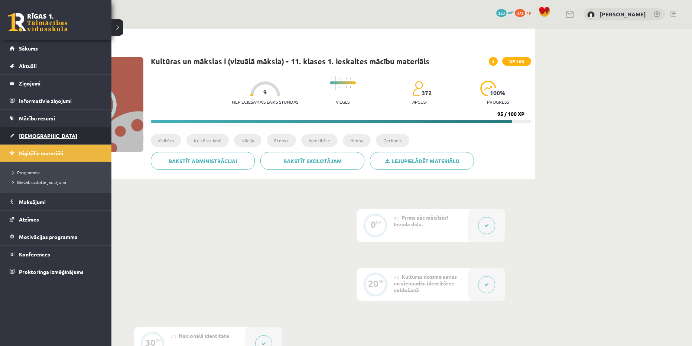
click at [28, 136] on span "[DEMOGRAPHIC_DATA]" at bounding box center [48, 135] width 58 height 7
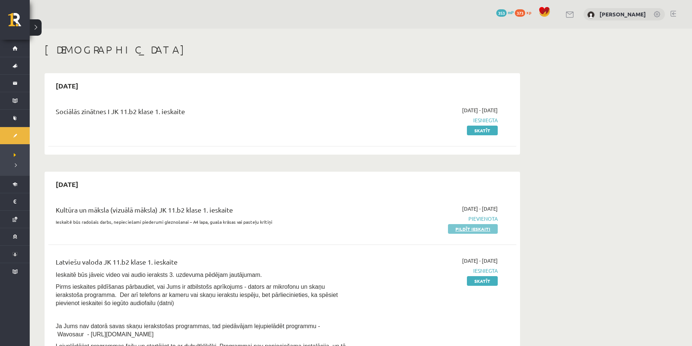
click at [474, 227] on link "Pildīt ieskaiti" at bounding box center [473, 229] width 50 height 10
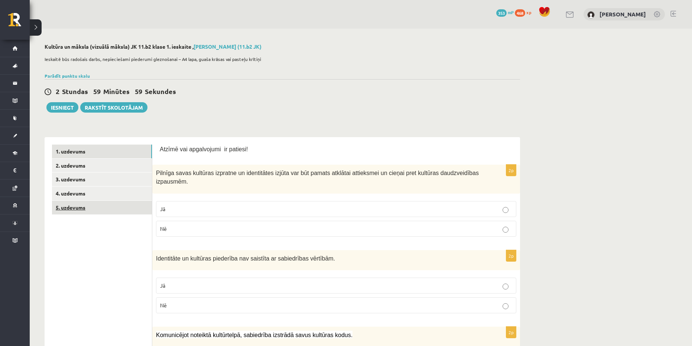
click at [99, 209] on link "5. uzdevums" at bounding box center [102, 207] width 100 height 14
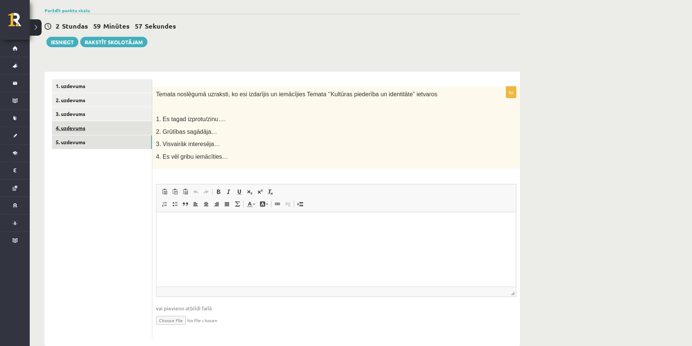
scroll to position [74, 0]
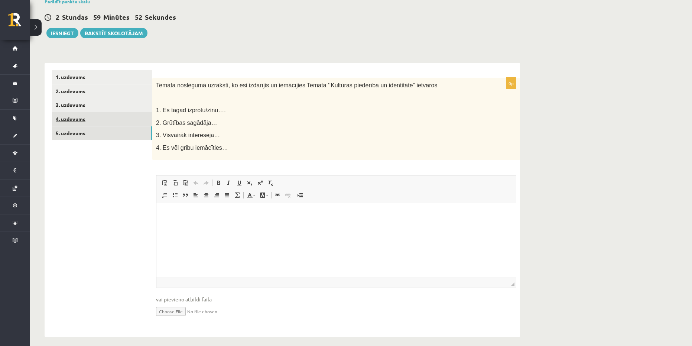
click at [97, 120] on link "4. uzdevums" at bounding box center [102, 119] width 100 height 14
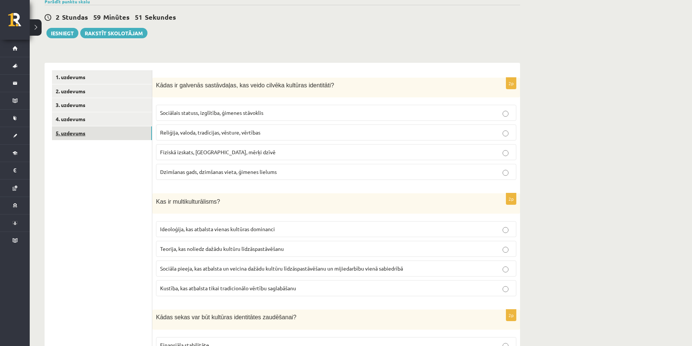
click at [79, 134] on link "5. uzdevums" at bounding box center [102, 133] width 100 height 14
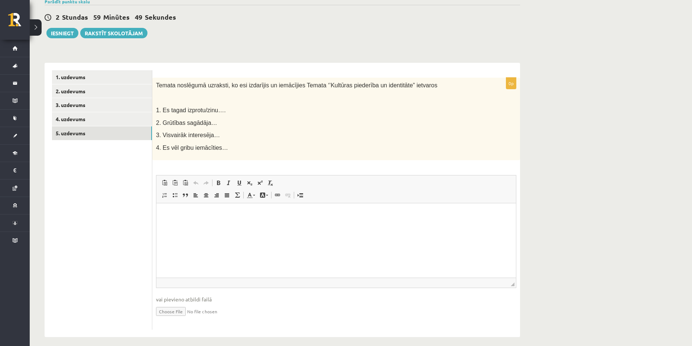
scroll to position [0, 0]
click at [85, 121] on link "4. uzdevums" at bounding box center [102, 119] width 100 height 14
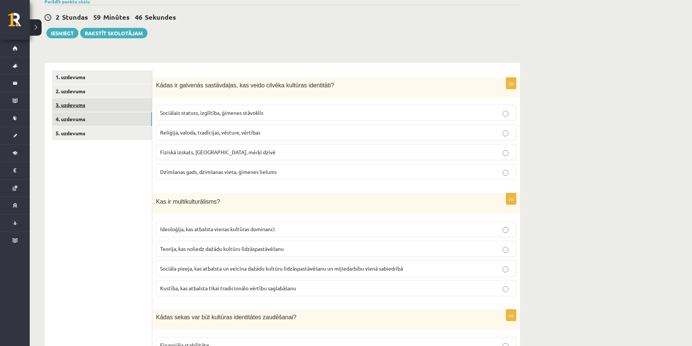
click at [104, 110] on link "3. uzdevums" at bounding box center [102, 105] width 100 height 14
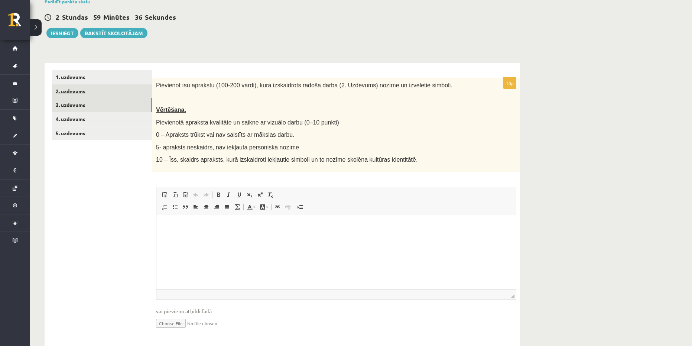
click at [94, 88] on link "2. uzdevums" at bounding box center [102, 91] width 100 height 14
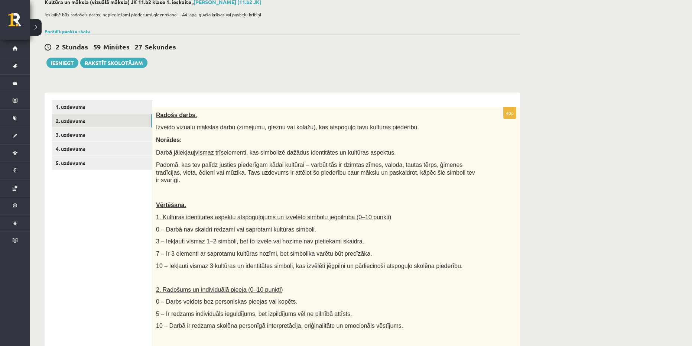
scroll to position [37, 0]
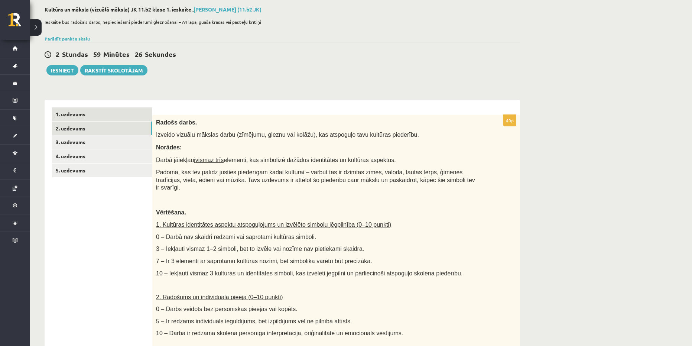
click at [123, 114] on link "1. uzdevums" at bounding box center [102, 114] width 100 height 14
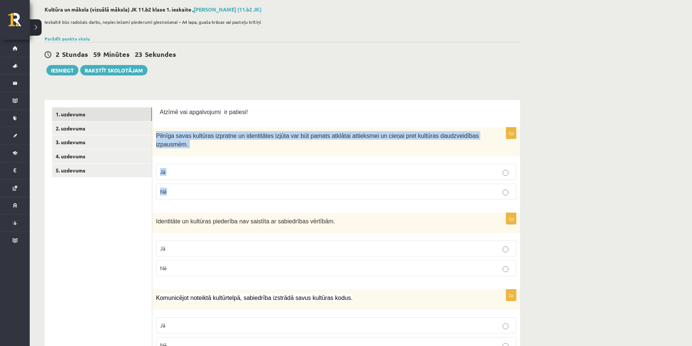
drag, startPoint x: 205, startPoint y: 200, endPoint x: 156, endPoint y: 135, distance: 80.9
click at [156, 135] on div "2p Pilnīga savas kultūras izpratne un identitātes izjūta var būt pamats atklāta…" at bounding box center [336, 166] width 368 height 78
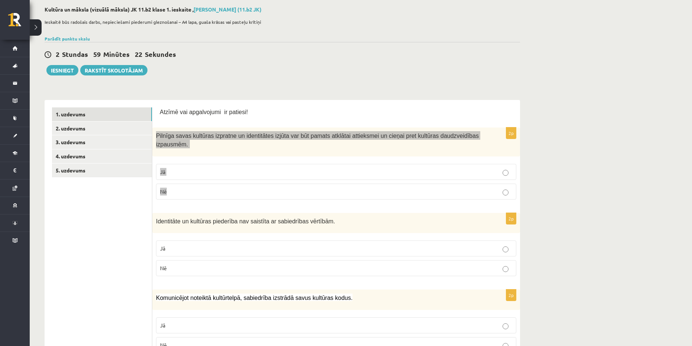
copy div "Pilnīga savas kultūras izpratne un identitātes izjūta var būt pamats atklātai a…"
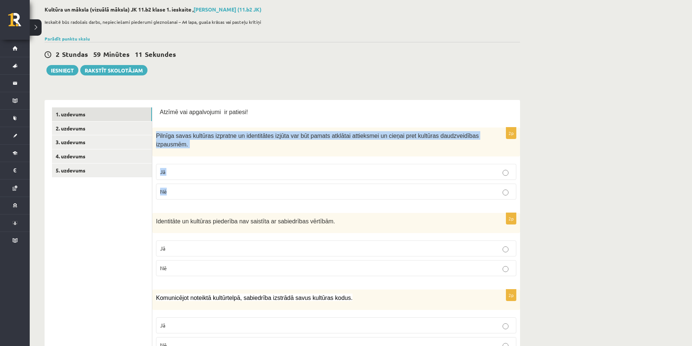
click at [182, 174] on p "Jā" at bounding box center [336, 172] width 352 height 8
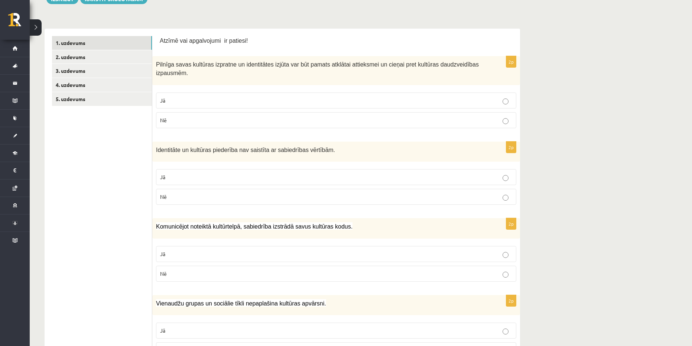
scroll to position [111, 0]
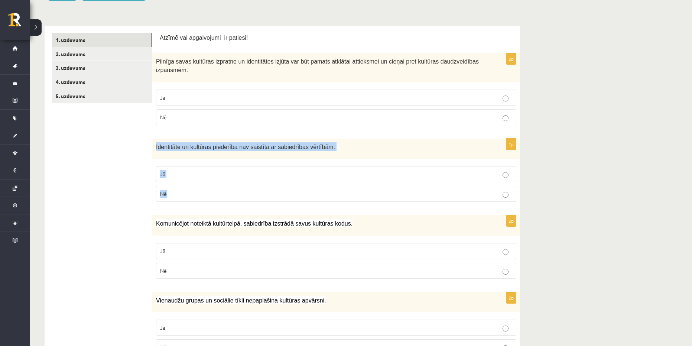
drag, startPoint x: 197, startPoint y: 192, endPoint x: 155, endPoint y: 147, distance: 61.7
click at [155, 147] on div "2p Identitāte un kultūras piederība nav saistīta ar sabiedrības vērtībām. Jā Nē" at bounding box center [336, 172] width 368 height 69
copy div "Identitāte un kultūras piederība nav saistīta ar sabiedrības vērtībām. Jā Nē"
click at [178, 186] on label "Nē" at bounding box center [336, 194] width 360 height 16
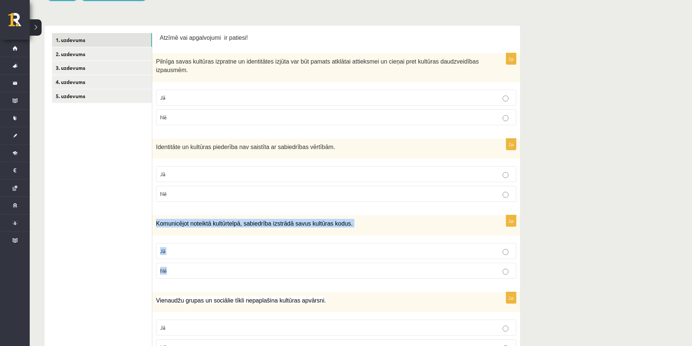
drag, startPoint x: 182, startPoint y: 251, endPoint x: 156, endPoint y: 217, distance: 42.6
click at [156, 217] on div "2p Komunicējot noteiktā kultūrtelpā, sabiedrība izstrādā savus kultūras kodus. …" at bounding box center [336, 249] width 368 height 69
copy div "Komunicējot noteiktā kultūrtelpā, sabiedrība izstrādā savus kultūras kodus. Jā …"
click at [187, 241] on fieldset "Jā Nē" at bounding box center [336, 260] width 360 height 42
click at [190, 253] on p "Jā" at bounding box center [336, 251] width 352 height 8
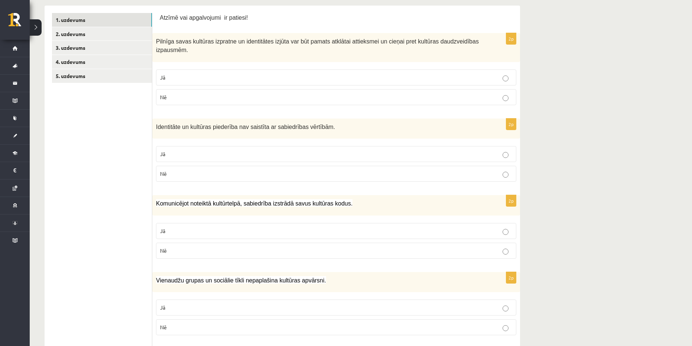
scroll to position [186, 0]
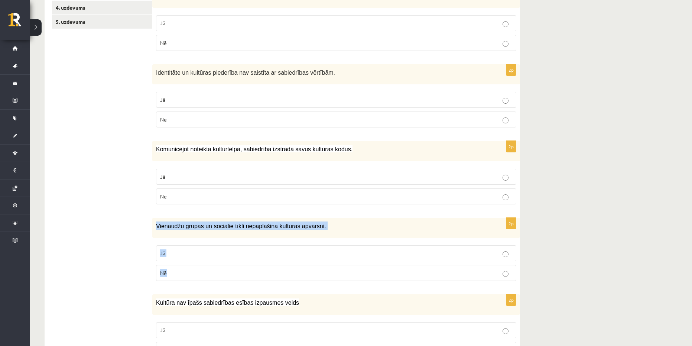
drag, startPoint x: 166, startPoint y: 249, endPoint x: 153, endPoint y: 229, distance: 23.9
click at [153, 229] on div "2p Vienaudžu grupas un sociālie tīkli nepaplašina kultūras apvārsni. Jā Nē" at bounding box center [336, 252] width 368 height 69
copy div "Vienaudžu grupas un sociālie tīkli nepaplašina kultūras apvārsni. Jā Nē"
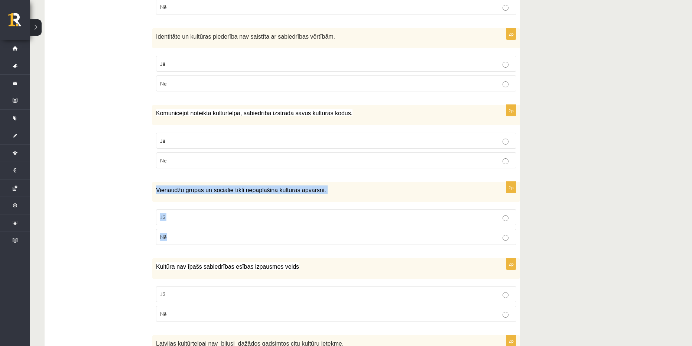
scroll to position [223, 0]
click at [206, 238] on p "Nē" at bounding box center [336, 236] width 352 height 8
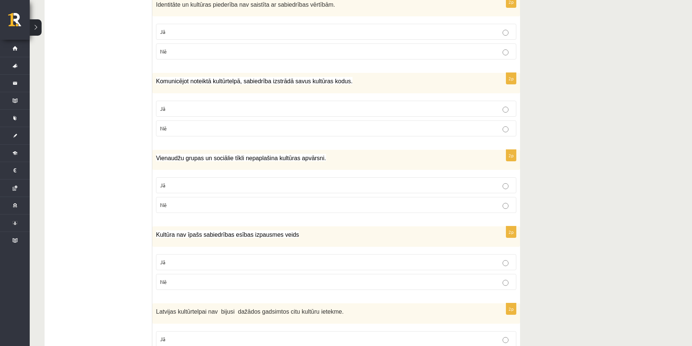
scroll to position [371, 0]
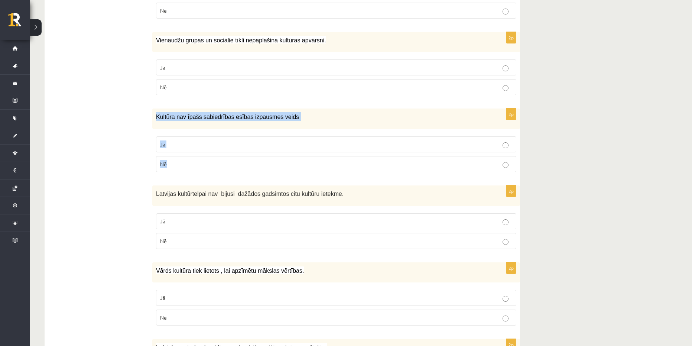
drag, startPoint x: 194, startPoint y: 165, endPoint x: 154, endPoint y: 117, distance: 62.2
click at [154, 117] on div "2p Kultūra nav īpašs sabiedrības esības izpausmes veids Jā Nē" at bounding box center [336, 142] width 368 height 69
copy div "Kultūra nav īpašs sabiedrības esības izpausmes veids Jā Nē"
click at [194, 160] on p "Nē" at bounding box center [336, 164] width 352 height 8
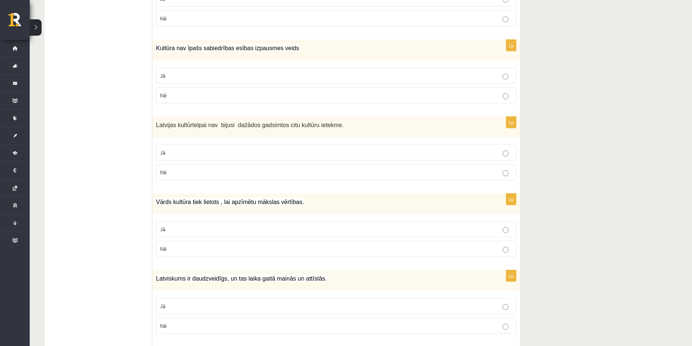
scroll to position [445, 0]
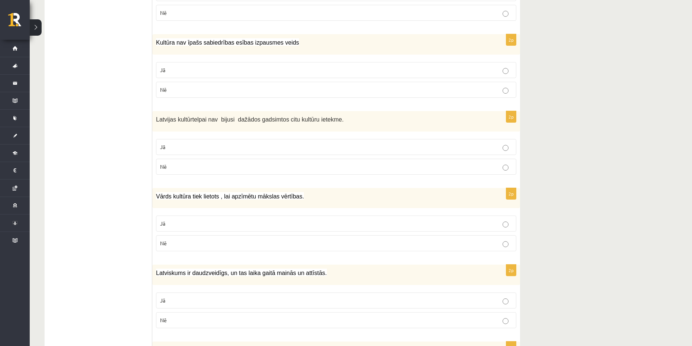
drag, startPoint x: 202, startPoint y: 167, endPoint x: 140, endPoint y: 117, distance: 79.7
click at [140, 117] on div "**********" at bounding box center [282, 293] width 475 height 1203
click at [211, 174] on label "Nē" at bounding box center [336, 167] width 360 height 16
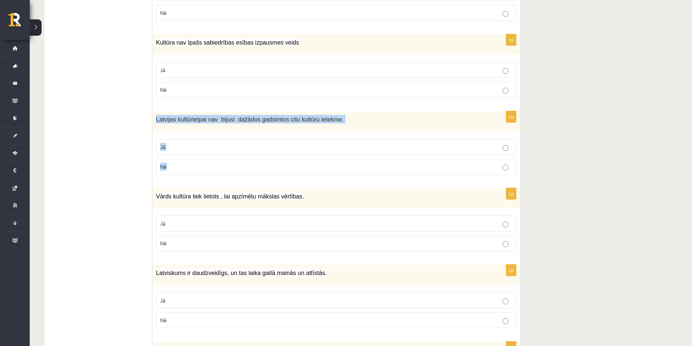
drag, startPoint x: 208, startPoint y: 169, endPoint x: 154, endPoint y: 120, distance: 72.8
click at [154, 120] on div "2p Latvijas kultūrtelpai nav bijusi dažādos gadsimtos citu kultūru ietekme. Jā …" at bounding box center [336, 145] width 368 height 69
copy div "Latvijas kultūrtelpai nav bijusi dažādos gadsimtos citu kultūru ietekme. Jā Nē"
click at [168, 163] on p "Nē" at bounding box center [336, 167] width 352 height 8
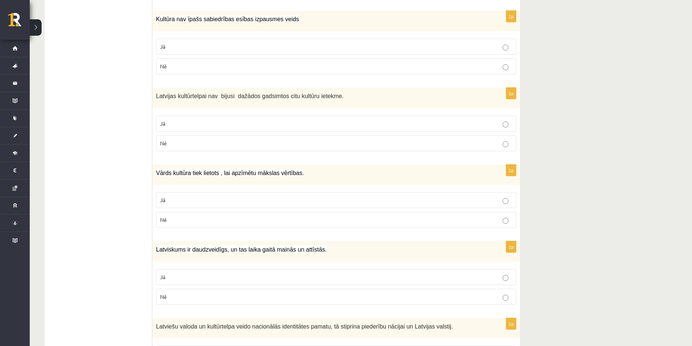
scroll to position [520, 0]
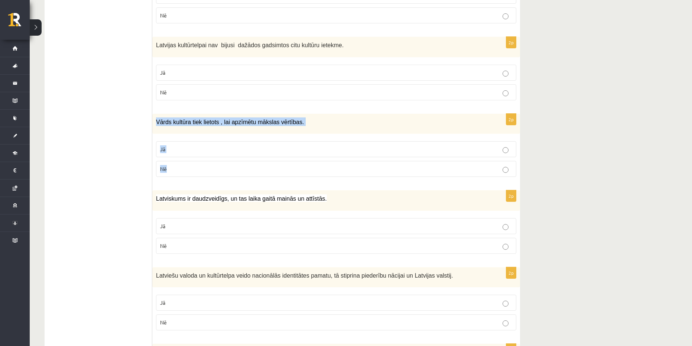
drag, startPoint x: 209, startPoint y: 169, endPoint x: 155, endPoint y: 121, distance: 72.8
click at [155, 121] on div "2p Vārds kultūra tiek lietots , lai apzīmētu mākslas vērtības. Jā Nē" at bounding box center [336, 148] width 368 height 69
copy div "Vārds kultūra tiek lietots , lai apzīmētu mākslas vērtības. Jā Nē"
click at [185, 166] on p "Nē" at bounding box center [336, 169] width 352 height 8
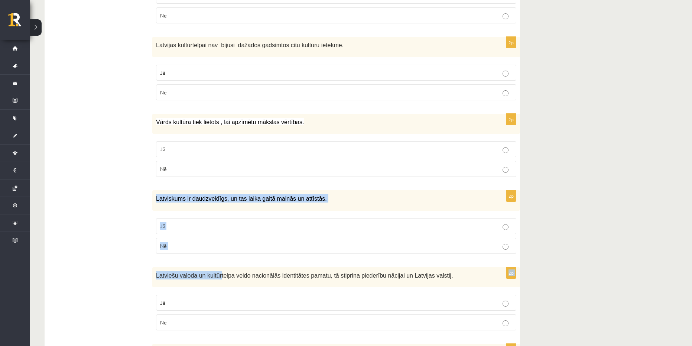
drag, startPoint x: 215, startPoint y: 259, endPoint x: 155, endPoint y: 202, distance: 83.0
click at [160, 202] on form "Atzīmē vai apgalvojumi ir patiesi! 2p Pilnīga savas kultūras izpratne un identi…" at bounding box center [336, 219] width 353 height 1188
click at [182, 242] on p "Nē" at bounding box center [336, 246] width 352 height 8
drag, startPoint x: 183, startPoint y: 244, endPoint x: 152, endPoint y: 196, distance: 56.9
click at [152, 196] on div "2p Latviskums ir daudzveidīgs, un tas laika gaitā mainās un attīstās. Jā Nē" at bounding box center [336, 224] width 368 height 69
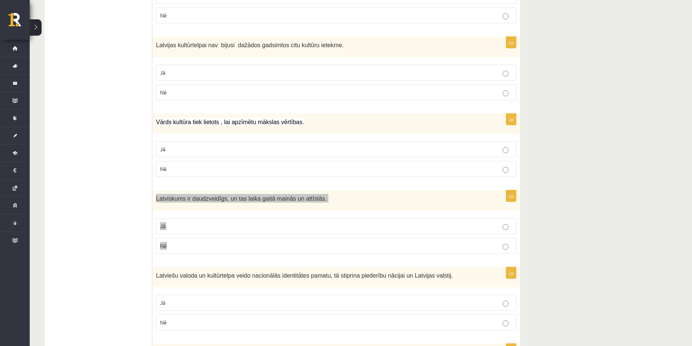
copy div "Latviskums ir daudzveidīgs, un tas laika gaitā mainās un attīstās. Jā Nē"
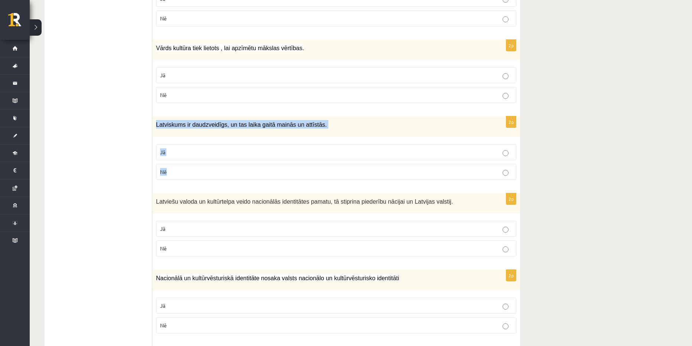
scroll to position [594, 0]
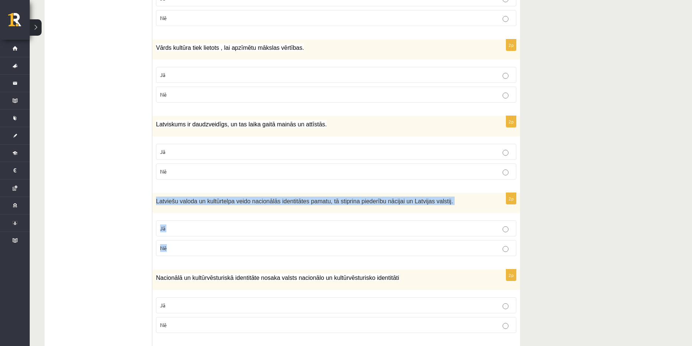
drag, startPoint x: 169, startPoint y: 250, endPoint x: 156, endPoint y: 199, distance: 52.6
click at [156, 199] on div "2p Latviešu valoda un kultūrtelpa veido nacionālās identitātes pamatu, tā stipr…" at bounding box center [336, 227] width 368 height 69
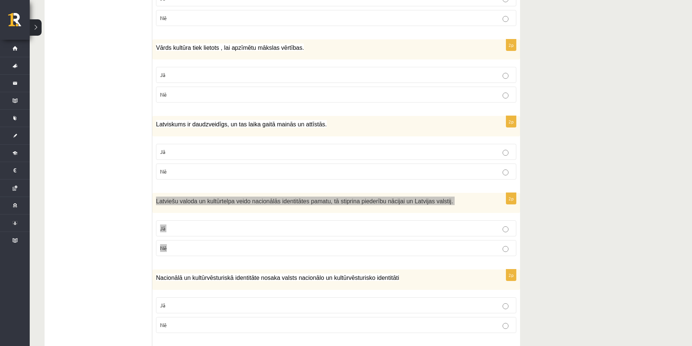
copy div "Latviešu valoda un kultūrtelpa veido nacionālās identitātes pamatu, tā stiprina…"
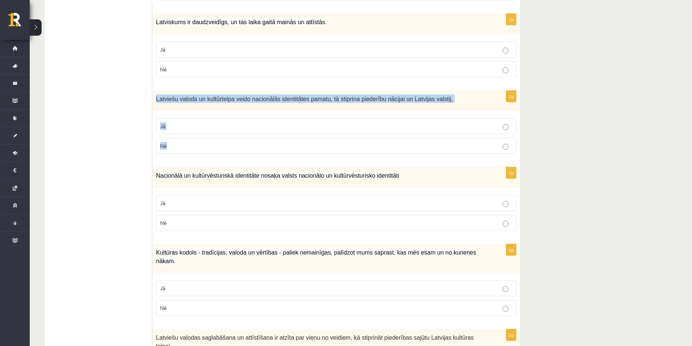
scroll to position [622, 0]
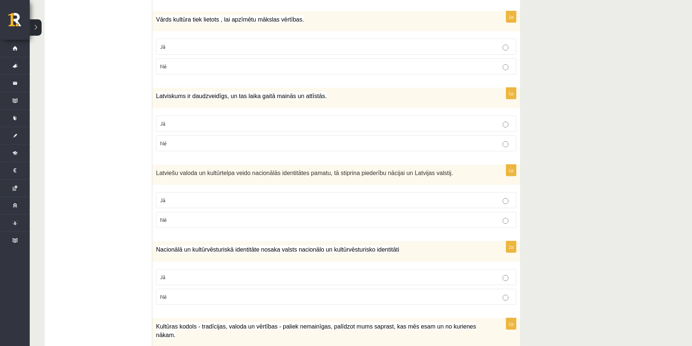
click at [182, 123] on p "Jā" at bounding box center [336, 124] width 352 height 8
click at [220, 202] on p "Jā" at bounding box center [336, 200] width 352 height 8
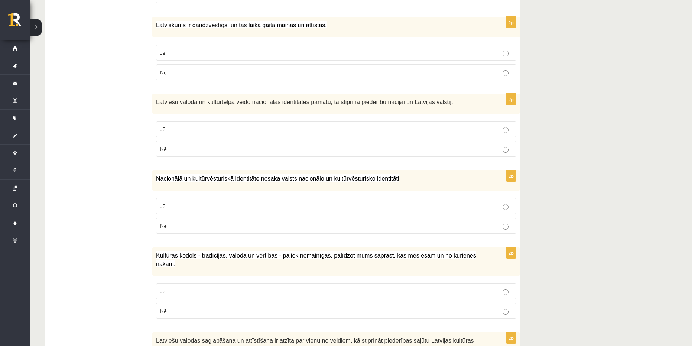
scroll to position [696, 0]
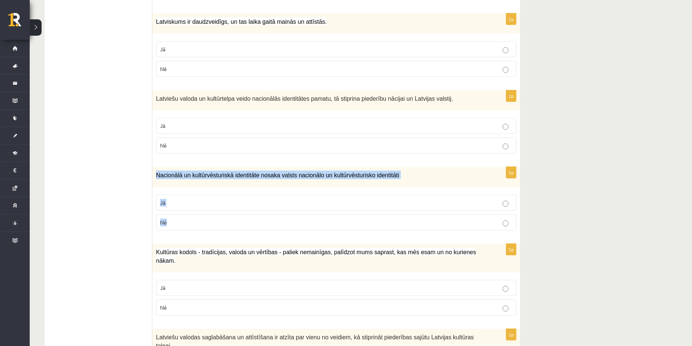
drag, startPoint x: 186, startPoint y: 223, endPoint x: 154, endPoint y: 180, distance: 53.6
click at [154, 180] on div "2p Nacionālā un kultūrvēsturiskā identitāte nosaka valsts nacionālo un kultūrvē…" at bounding box center [336, 201] width 368 height 69
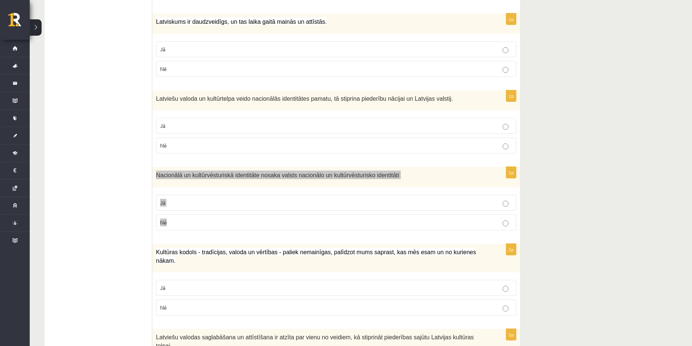
copy div "Nacionālā un kultūrvēsturiskā identitāte nosaka valsts nacionālo un kultūrvēstu…"
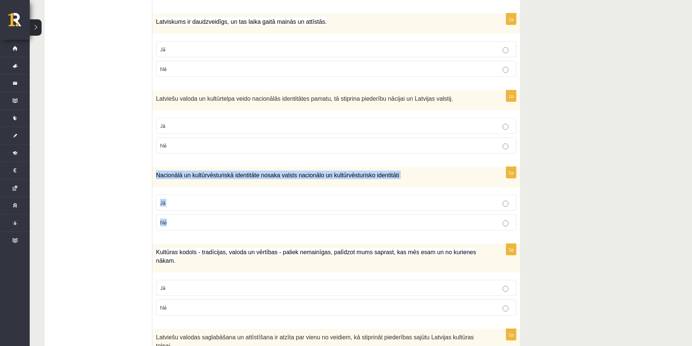
click at [213, 208] on label "Jā" at bounding box center [336, 203] width 360 height 16
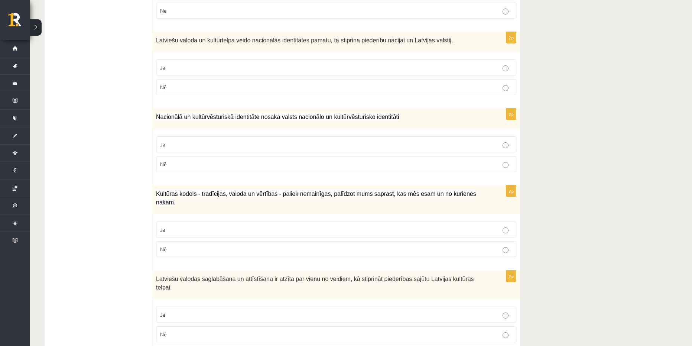
scroll to position [771, 0]
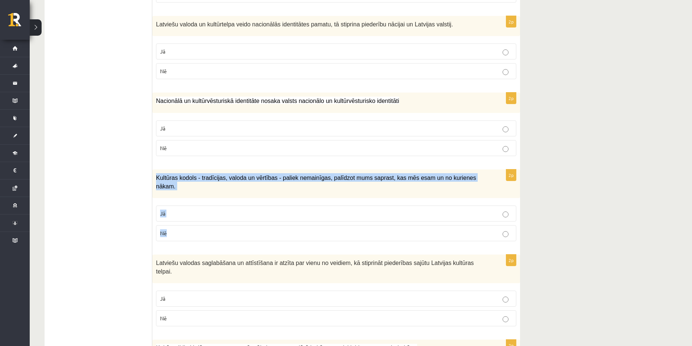
drag, startPoint x: 182, startPoint y: 233, endPoint x: 156, endPoint y: 177, distance: 61.9
click at [156, 179] on div "2p Kultūras kodols - tradīcijas, valoda un vērtības - paliek nemainīgas, palīdz…" at bounding box center [336, 208] width 368 height 78
click at [195, 205] on label "Jā" at bounding box center [336, 213] width 360 height 16
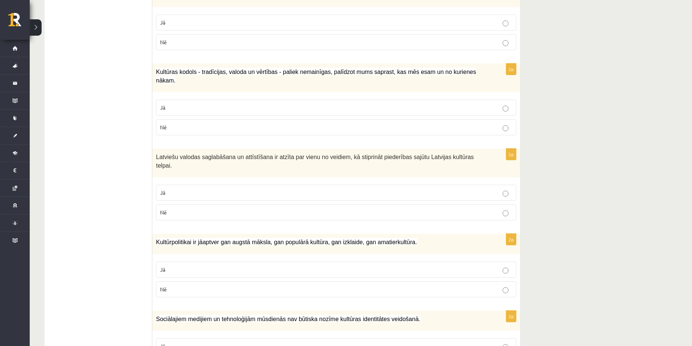
scroll to position [882, 0]
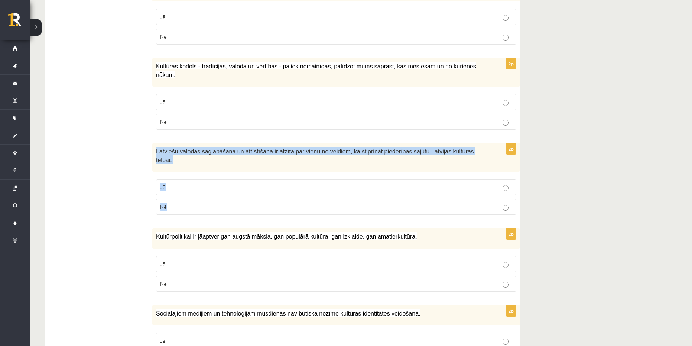
drag, startPoint x: 174, startPoint y: 199, endPoint x: 157, endPoint y: 150, distance: 52.4
click at [157, 150] on div "2p Latviešu valodas saglabāšana un attīstīšana ir atzīta par vienu no veidiem, …" at bounding box center [336, 182] width 368 height 78
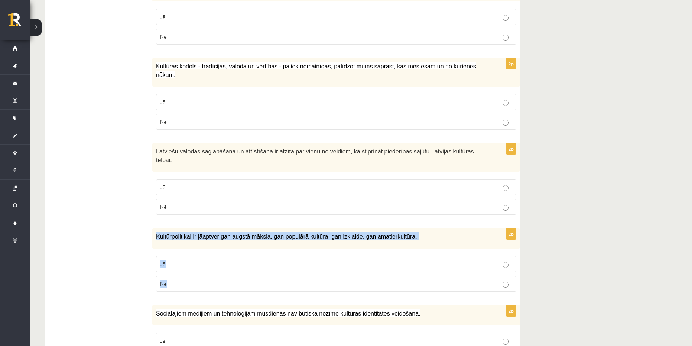
drag, startPoint x: 185, startPoint y: 259, endPoint x: 157, endPoint y: 220, distance: 47.9
click at [157, 228] on div "2p Kultūrpolitikai ir jāaptver gan augstā māksla, gan populārā kultūra, gan izk…" at bounding box center [336, 262] width 368 height 69
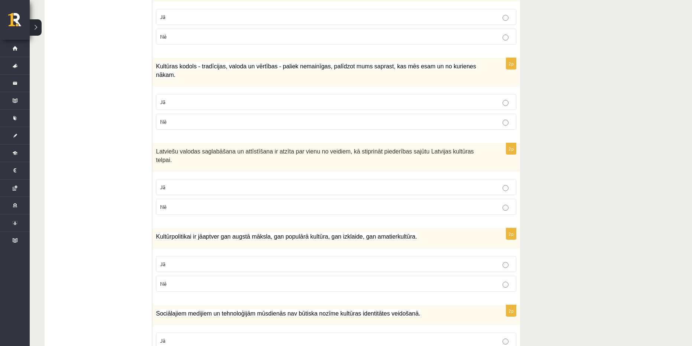
click at [186, 183] on p "Jā" at bounding box center [336, 187] width 352 height 8
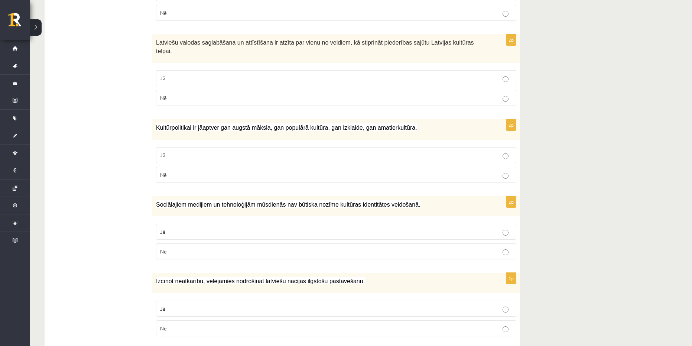
scroll to position [993, 0]
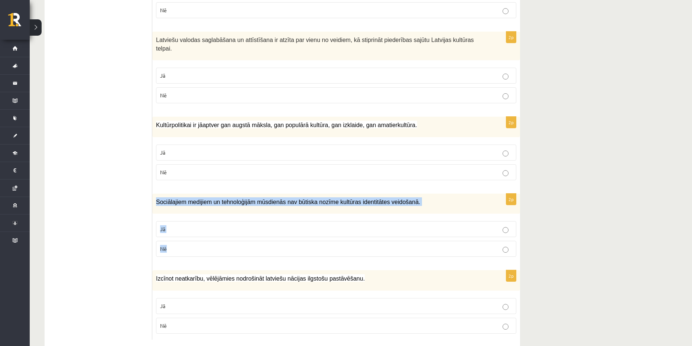
drag, startPoint x: 197, startPoint y: 235, endPoint x: 156, endPoint y: 189, distance: 62.1
click at [156, 193] on div "2p Sociālajiem medijiem un tehnoloģijām mūsdienās nav būtiska nozīme kultūras i…" at bounding box center [336, 227] width 368 height 69
click at [182, 221] on label "Jā" at bounding box center [336, 229] width 360 height 16
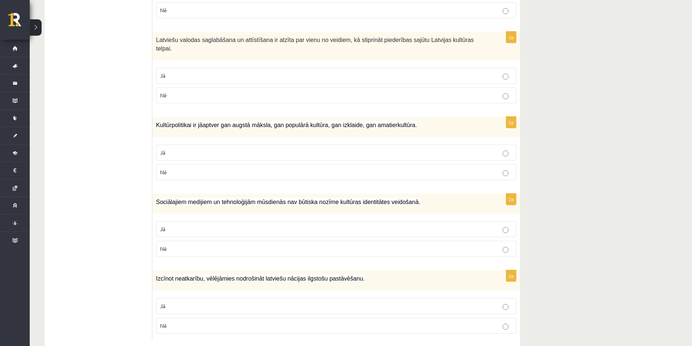
click at [192, 144] on label "Jā" at bounding box center [336, 152] width 360 height 16
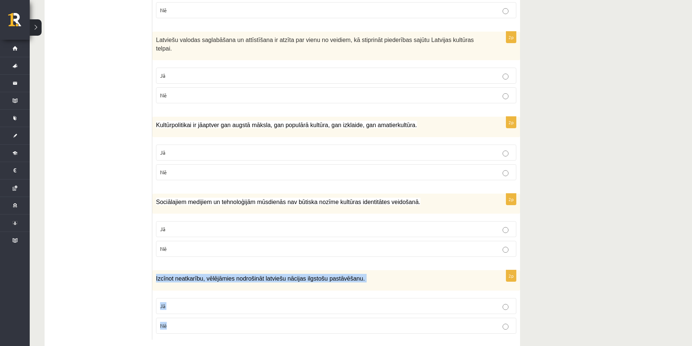
drag, startPoint x: 189, startPoint y: 303, endPoint x: 154, endPoint y: 259, distance: 55.3
click at [154, 270] on div "2p Izcīnot neatkarību, vēlējāmies nodrošināt latviešu nācijas ilgstošu pastāvēš…" at bounding box center [336, 304] width 368 height 69
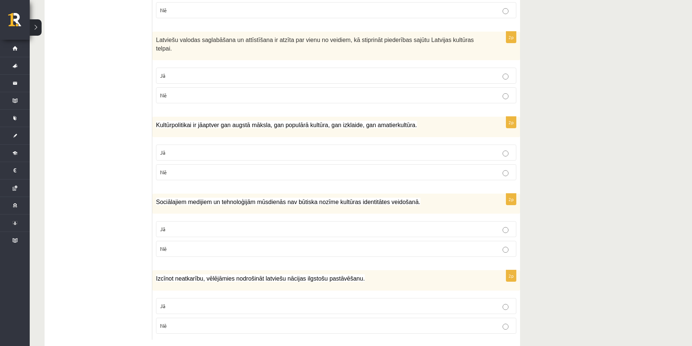
click at [206, 245] on p "Nē" at bounding box center [336, 249] width 352 height 8
click at [205, 302] on p "Jā" at bounding box center [336, 306] width 352 height 8
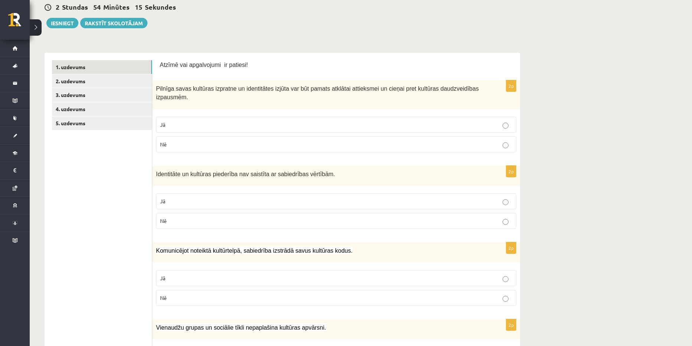
scroll to position [0, 0]
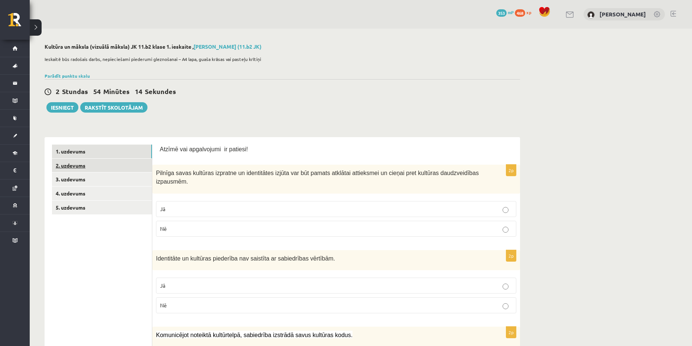
click at [105, 165] on link "2. uzdevums" at bounding box center [102, 166] width 100 height 14
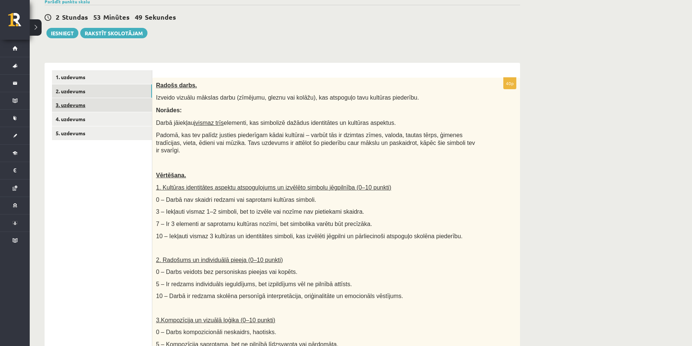
click at [133, 109] on link "3. uzdevums" at bounding box center [102, 105] width 100 height 14
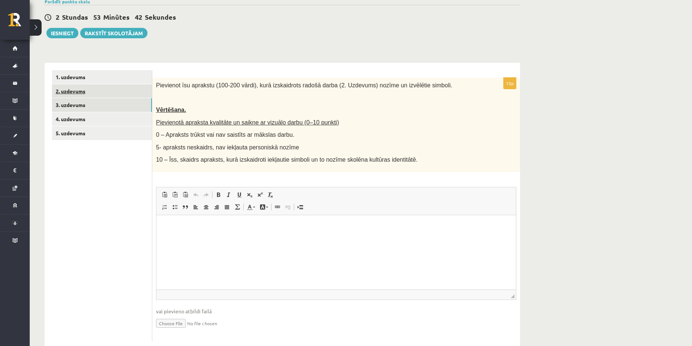
click at [123, 93] on link "2. uzdevums" at bounding box center [102, 91] width 100 height 14
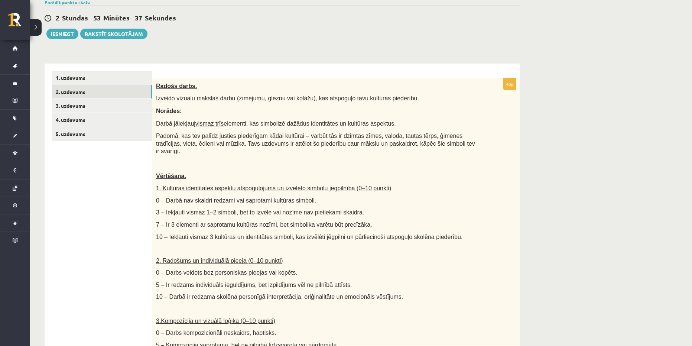
scroll to position [74, 0]
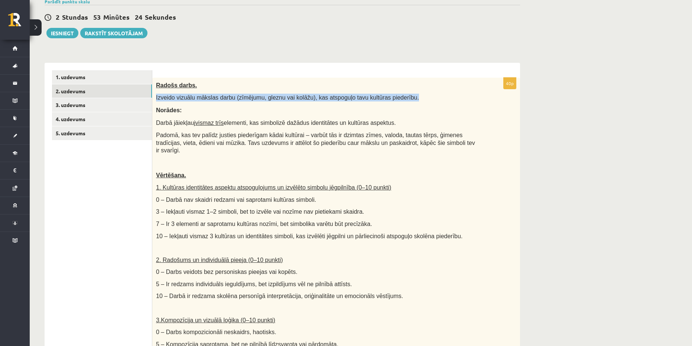
drag, startPoint x: 155, startPoint y: 98, endPoint x: 423, endPoint y: 95, distance: 268.1
click at [450, 92] on div "Radošs darbs. Izveido vizuālu mākslas darbu (zīmējumu, gleznu vai kolāžu), kas …" at bounding box center [336, 253] width 368 height 351
click at [84, 110] on link "3. uzdevums" at bounding box center [102, 105] width 100 height 14
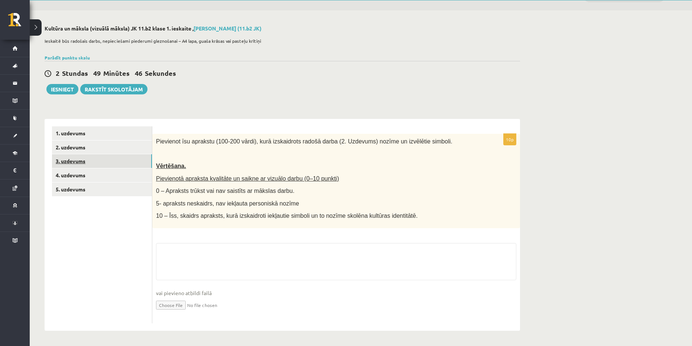
scroll to position [19, 0]
click at [88, 180] on link "4. uzdevums" at bounding box center [102, 175] width 100 height 14
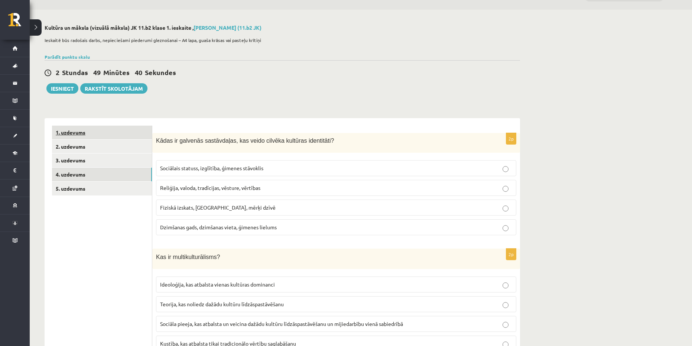
click at [95, 136] on link "1. uzdevums" at bounding box center [102, 132] width 100 height 14
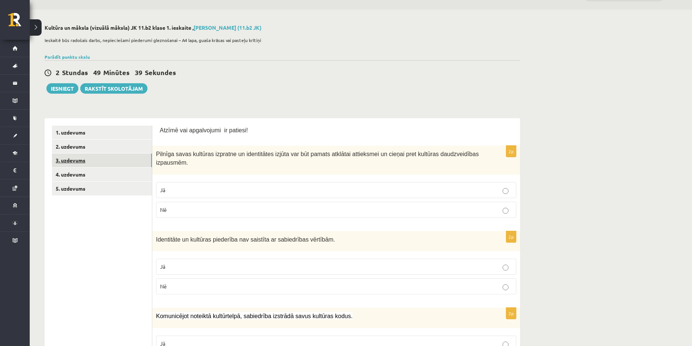
click at [105, 156] on link "3. uzdevums" at bounding box center [102, 160] width 100 height 14
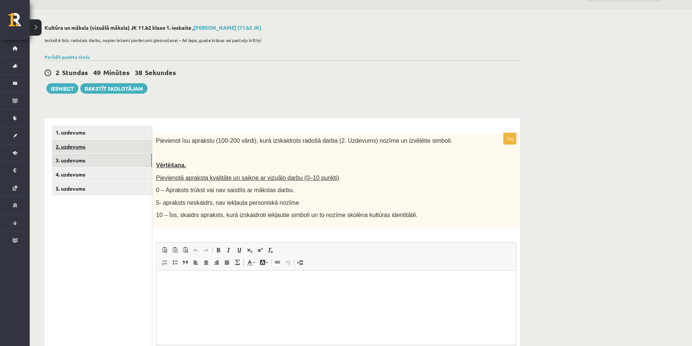
scroll to position [0, 0]
click at [88, 177] on link "4. uzdevums" at bounding box center [102, 174] width 100 height 14
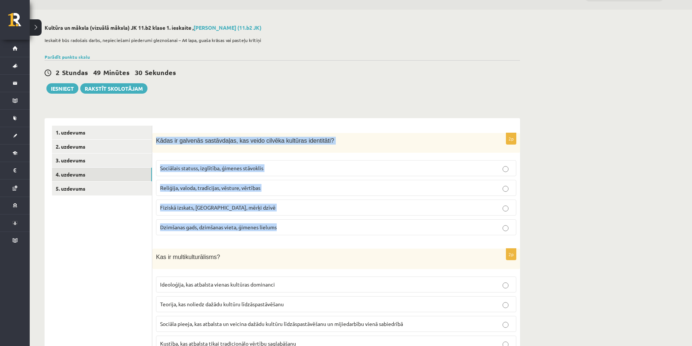
drag, startPoint x: 295, startPoint y: 232, endPoint x: 155, endPoint y: 140, distance: 167.2
click at [155, 140] on div "2p Kādas ir galvenās sastāvdaļas, kas veido cilvēka kultūras identitāti? Sociāl…" at bounding box center [336, 187] width 368 height 108
click at [219, 186] on span "Reliģija, valoda, tradīcijas, vēsture, vērtības" at bounding box center [210, 187] width 100 height 7
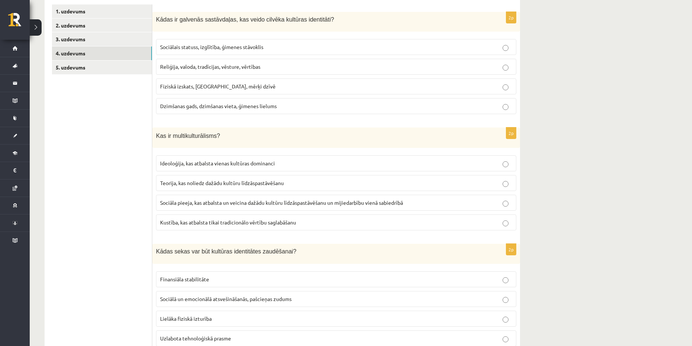
scroll to position [205, 0]
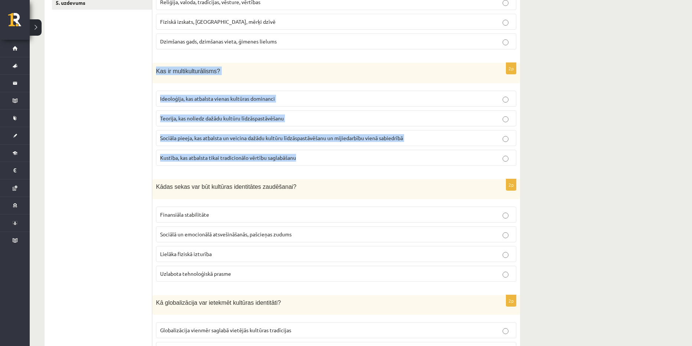
drag, startPoint x: 156, startPoint y: 73, endPoint x: 354, endPoint y: 157, distance: 215.6
click at [354, 157] on div "2p Kas ir multikulturālisms? Ideoloģija, kas atbalsta vienas kultūras dominanci…" at bounding box center [336, 117] width 368 height 109
click at [239, 140] on span "Sociāla pieeja, kas atbalsta un veicina dažādu kultūru līdzāspastāvēšanu un mij…" at bounding box center [281, 137] width 243 height 7
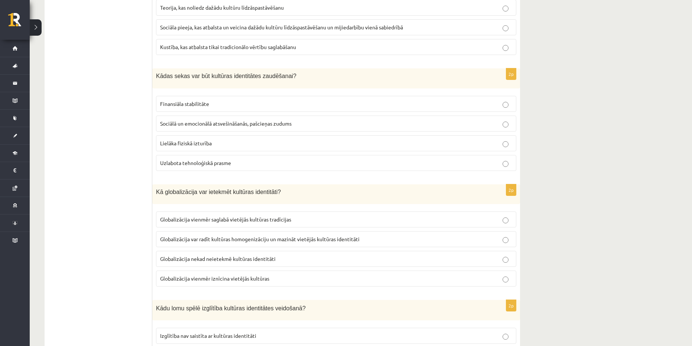
scroll to position [316, 0]
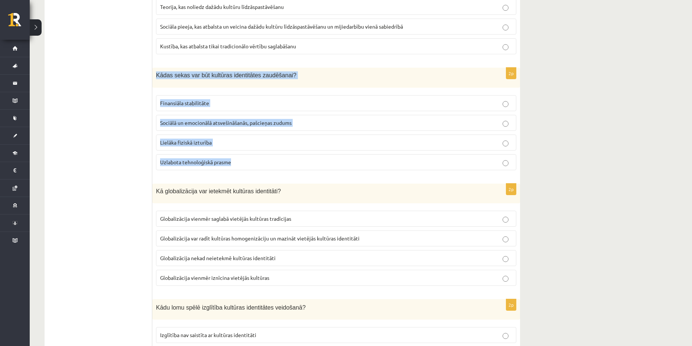
drag, startPoint x: 252, startPoint y: 163, endPoint x: 155, endPoint y: 75, distance: 131.1
click at [155, 75] on div "2p Kādas sekas var būt kultūras identitātes zaudēšanai? Finansiāla stabilitāte …" at bounding box center [336, 122] width 368 height 108
click at [255, 122] on span "Sociālā un emocionālā atsvešināšanās, pašcieņas zudums" at bounding box center [225, 122] width 131 height 7
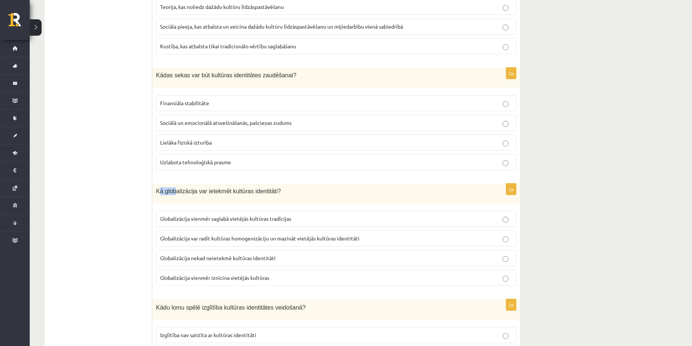
drag, startPoint x: 159, startPoint y: 189, endPoint x: 164, endPoint y: 193, distance: 6.6
click at [173, 195] on p "Kā globalizācija var ietekmēt kultūras identitāti?" at bounding box center [317, 191] width 323 height 8
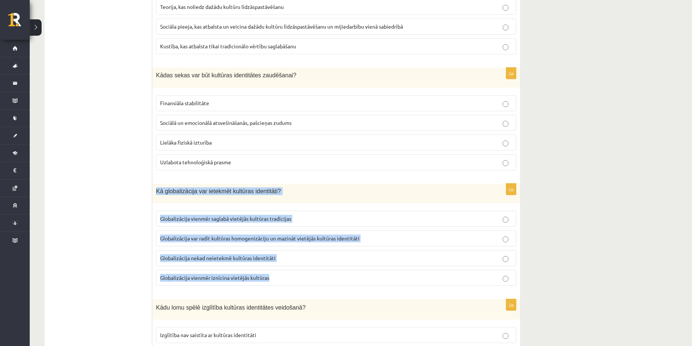
drag, startPoint x: 156, startPoint y: 191, endPoint x: 299, endPoint y: 281, distance: 168.8
click at [299, 281] on div "2p Kā globalizācija var ietekmēt kultūras identitāti? Globalizācija vienmēr sag…" at bounding box center [336, 237] width 368 height 108
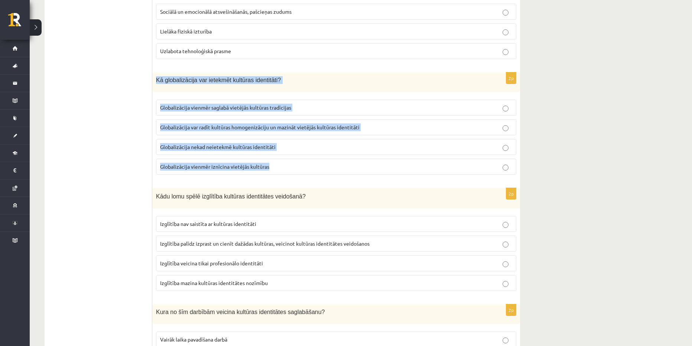
scroll to position [423, 0]
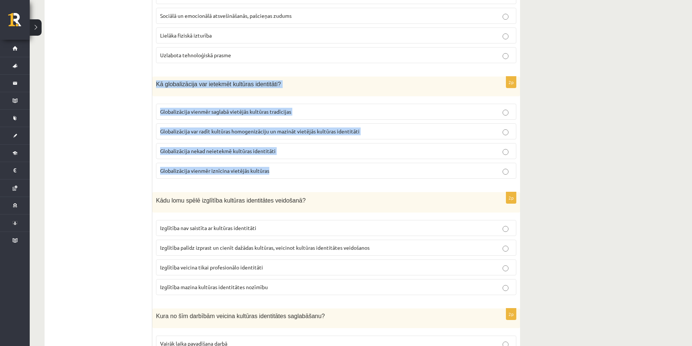
click at [219, 131] on span "Globalizācija var radīt kultūras homogenizāciju un mazināt vietējās kultūras id…" at bounding box center [259, 131] width 199 height 7
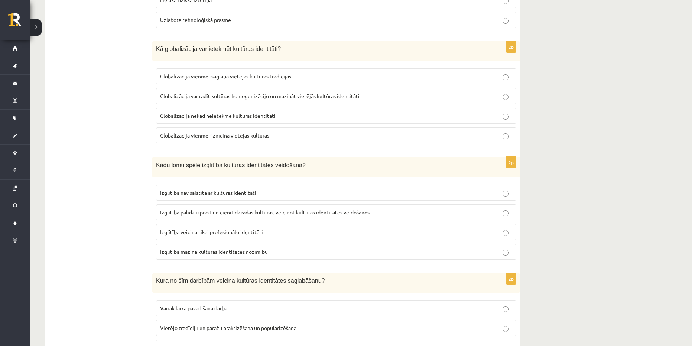
scroll to position [460, 0]
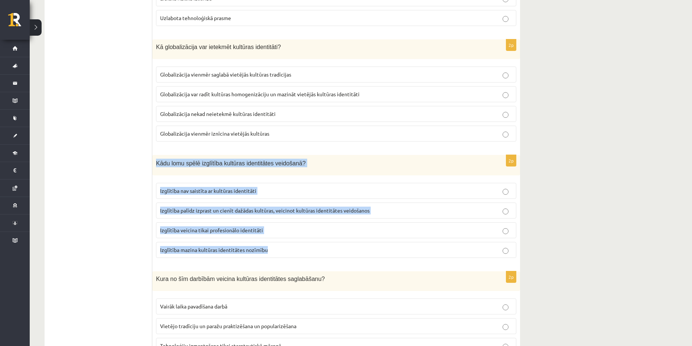
drag, startPoint x: 157, startPoint y: 165, endPoint x: 289, endPoint y: 246, distance: 154.8
click at [289, 246] on div "2p Kādu lomu spēlē izglītība kultūras identitātes veidošanā? Izglītība nav sais…" at bounding box center [336, 209] width 368 height 109
click at [213, 206] on p "Izglītība palīdz izprast un cienīt dažādas kultūras, veicinot kultūras identitā…" at bounding box center [336, 210] width 352 height 8
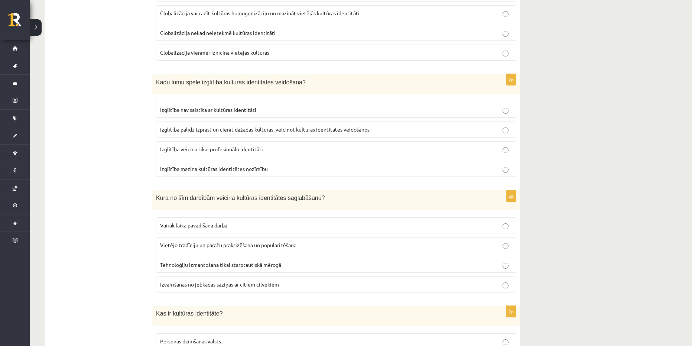
scroll to position [608, 0]
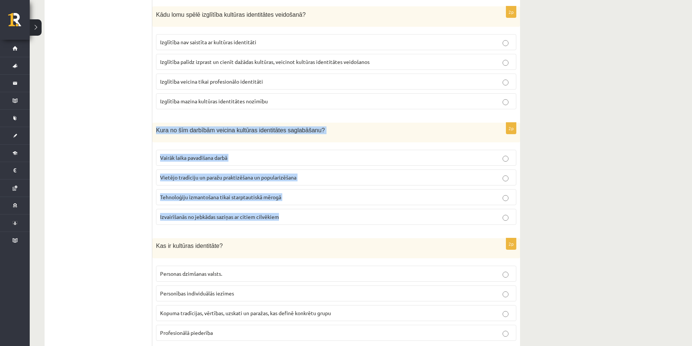
drag, startPoint x: 293, startPoint y: 216, endPoint x: 154, endPoint y: 134, distance: 161.9
click at [154, 134] on div "2p Kura no šīm darbībām veicina kultūras identitātes saglabāšanu? Vairāk laika …" at bounding box center [336, 177] width 368 height 108
click at [209, 181] on p "Vietējo tradīciju un paražu praktizēšana un popularizēšana" at bounding box center [336, 177] width 352 height 8
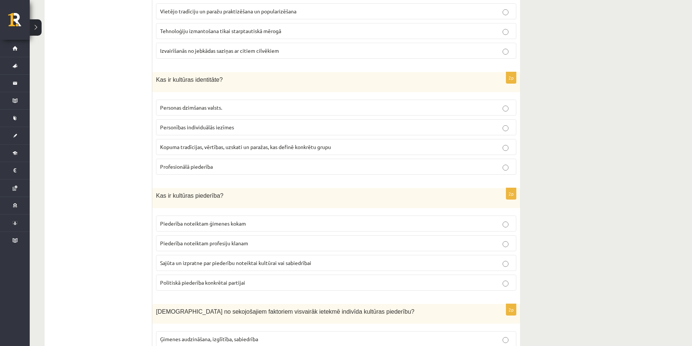
scroll to position [794, 0]
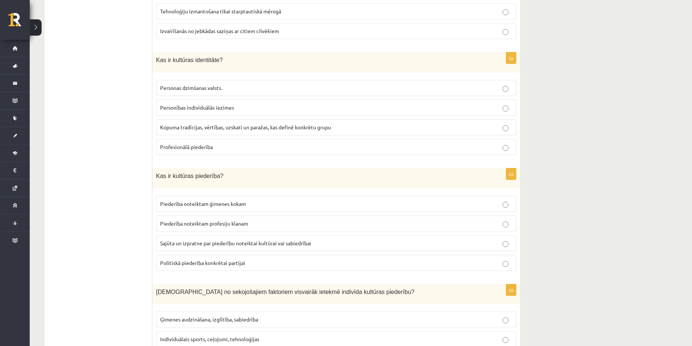
drag, startPoint x: 232, startPoint y: 145, endPoint x: 148, endPoint y: 61, distance: 118.4
click at [224, 153] on label "Profesionālā piederība" at bounding box center [336, 147] width 360 height 16
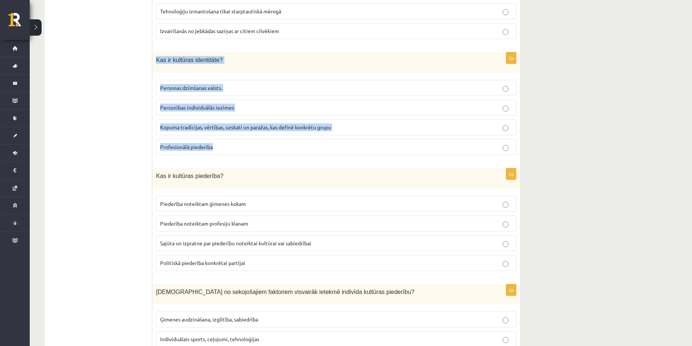
drag, startPoint x: 226, startPoint y: 149, endPoint x: 155, endPoint y: 68, distance: 107.6
click at [155, 68] on div "2p Kas ir kultūras identitāte? Personas dzimšanas valsts. Personības individuāl…" at bounding box center [336, 106] width 368 height 108
click at [210, 128] on span "Kopuma tradīcijas, vērtības, uzskati un paražas, kas definē konkrētu grupu" at bounding box center [245, 127] width 171 height 7
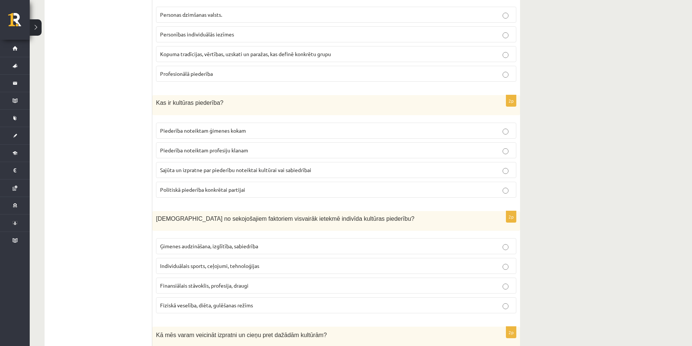
scroll to position [831, 0]
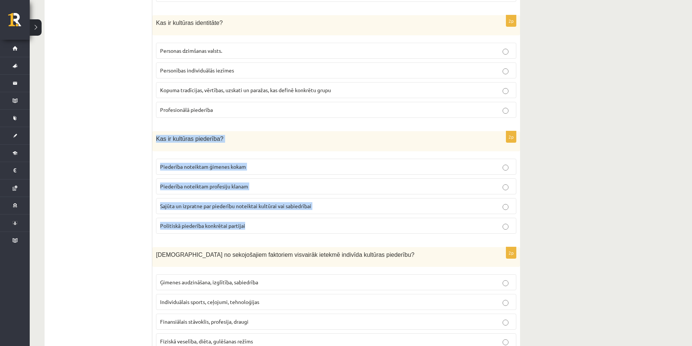
drag, startPoint x: 265, startPoint y: 225, endPoint x: 152, endPoint y: 142, distance: 140.2
click at [152, 142] on div "2p Kas ir kultūras piederība? Piederība noteiktam ģimenes kokam Piederība notei…" at bounding box center [336, 185] width 368 height 108
click at [236, 206] on span "Sajūta un izpratne par piederību noteiktai kultūrai vai sabiedrībai" at bounding box center [235, 205] width 151 height 7
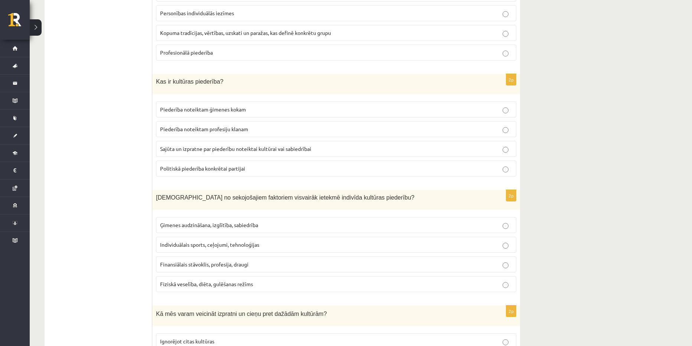
scroll to position [943, 0]
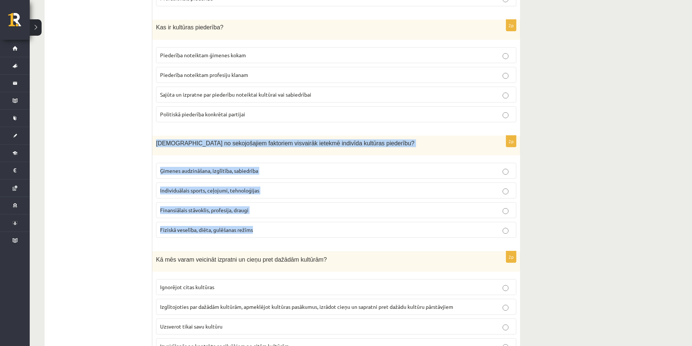
drag, startPoint x: 276, startPoint y: 234, endPoint x: 155, endPoint y: 141, distance: 152.8
click at [155, 141] on div "2p Kuri no sekojošajiem faktoriem visvairāk ietekmē indivīda kultūras piederību…" at bounding box center [336, 190] width 368 height 108
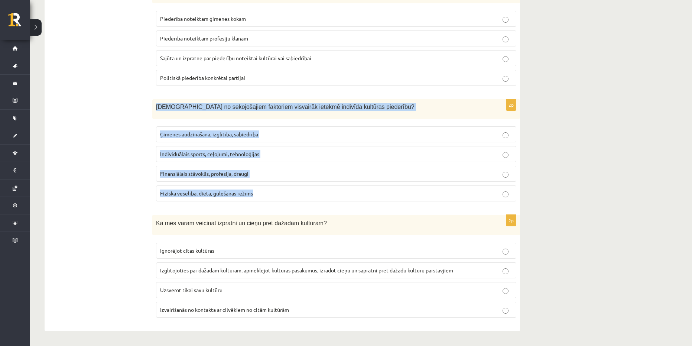
scroll to position [980, 0]
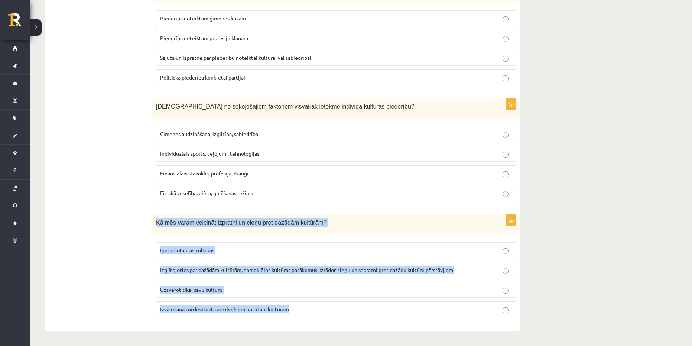
drag, startPoint x: 308, startPoint y: 307, endPoint x: 157, endPoint y: 223, distance: 173.0
click at [157, 223] on div "2p Kā mēs varam veicināt izpratni un cieņu pret dažādām kultūrām? Ignorējot cit…" at bounding box center [336, 268] width 368 height 109
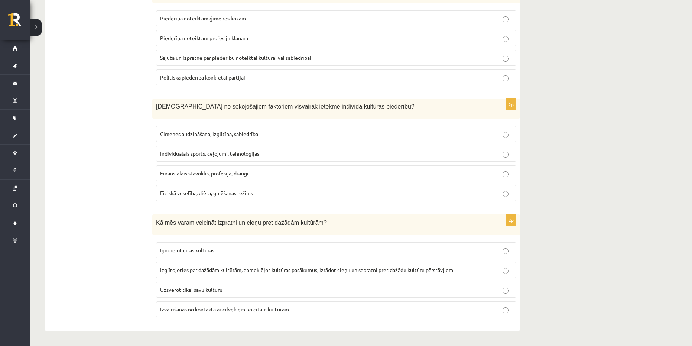
click at [214, 134] on span "Ģimenes audzināšana, izglītība, sabiedrība" at bounding box center [209, 133] width 98 height 7
click at [233, 270] on span "Izglītojoties par dažādām kultūrām, apmeklējot kultūras pasākumus, izrādot cieņ…" at bounding box center [306, 269] width 293 height 7
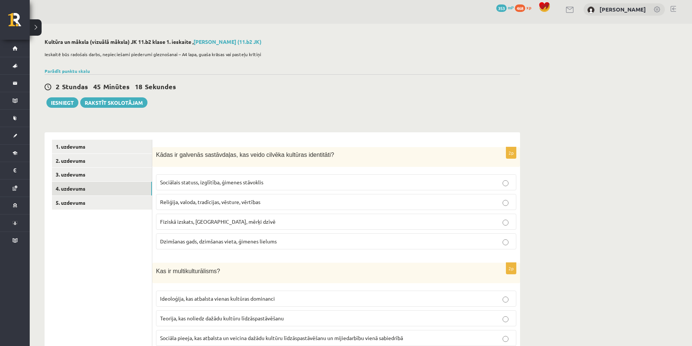
scroll to position [0, 0]
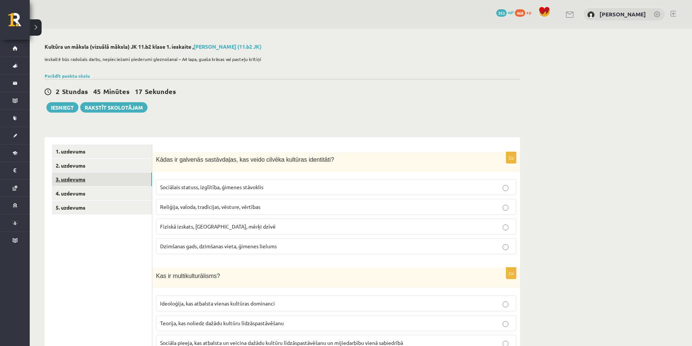
click at [101, 181] on link "3. uzdevums" at bounding box center [102, 179] width 100 height 14
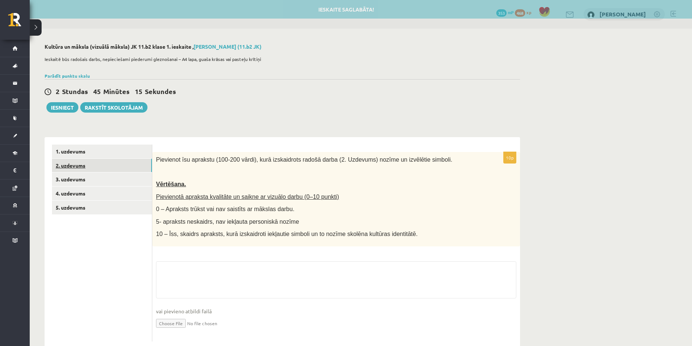
click at [84, 169] on link "2. uzdevums" at bounding box center [102, 166] width 100 height 14
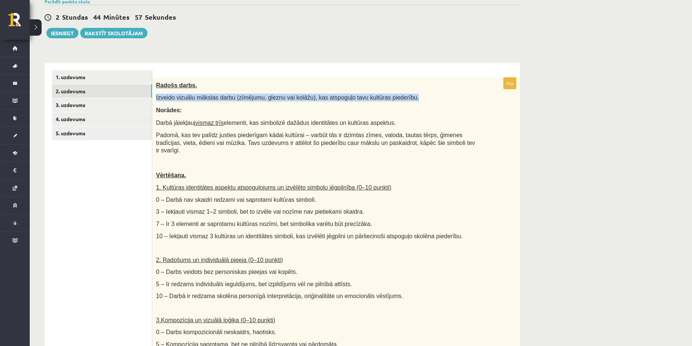
drag, startPoint x: 401, startPoint y: 99, endPoint x: 156, endPoint y: 99, distance: 245.8
click at [156, 99] on div "Radošs darbs. Izveido vizuālu mākslas darbu (zīmējumu, gleznu vai kolāžu), kas …" at bounding box center [336, 253] width 368 height 351
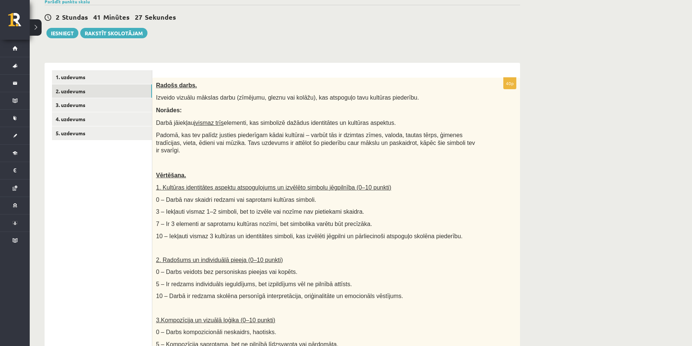
click at [594, 128] on div "**********" at bounding box center [361, 287] width 662 height 666
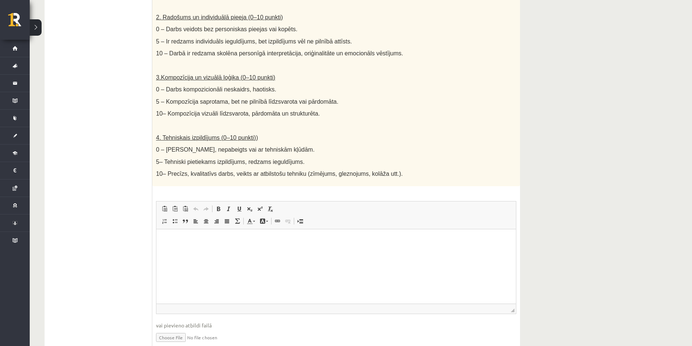
scroll to position [334, 0]
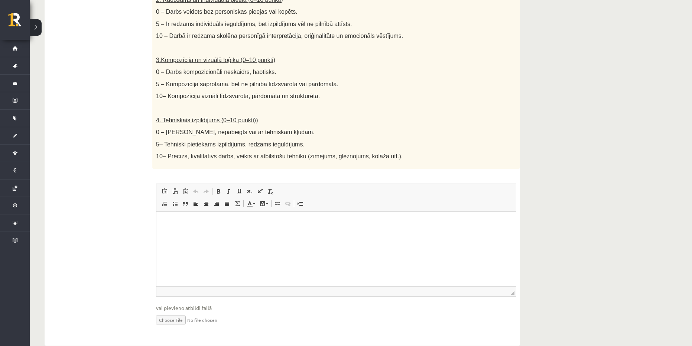
click at [173, 311] on input "file" at bounding box center [336, 318] width 360 height 15
type input "**********"
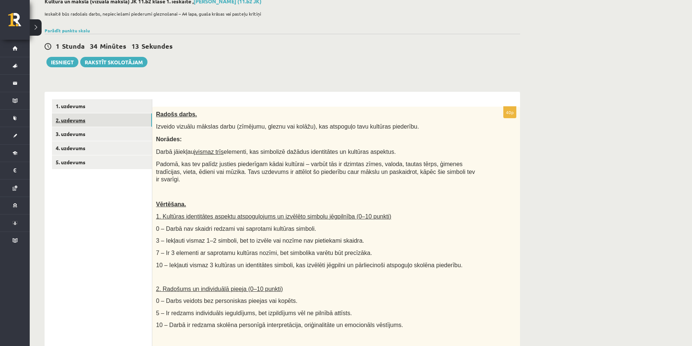
scroll to position [15, 0]
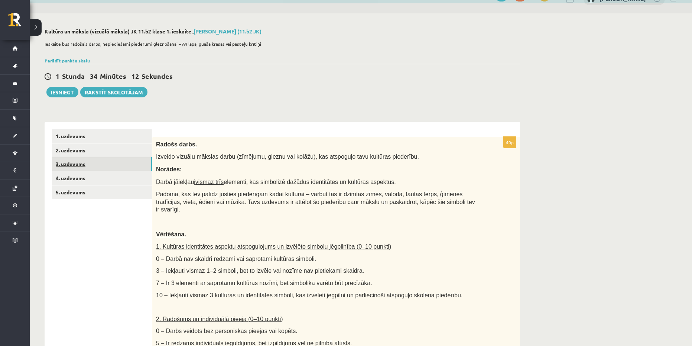
click at [98, 162] on link "3. uzdevums" at bounding box center [102, 164] width 100 height 14
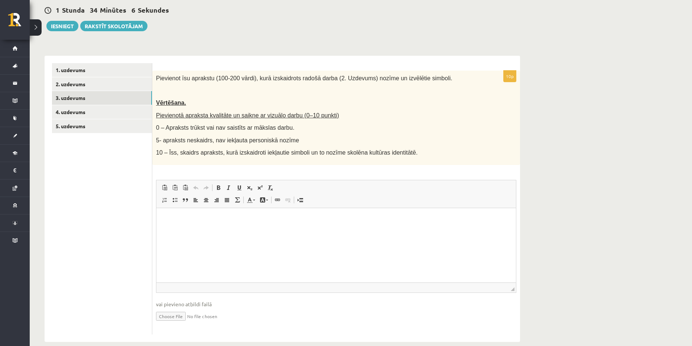
scroll to position [93, 0]
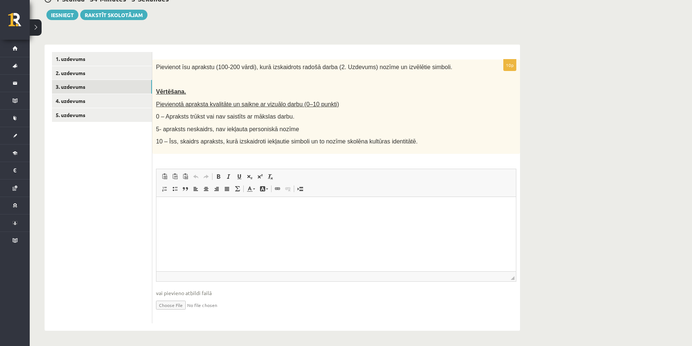
click at [247, 219] on html at bounding box center [335, 207] width 359 height 23
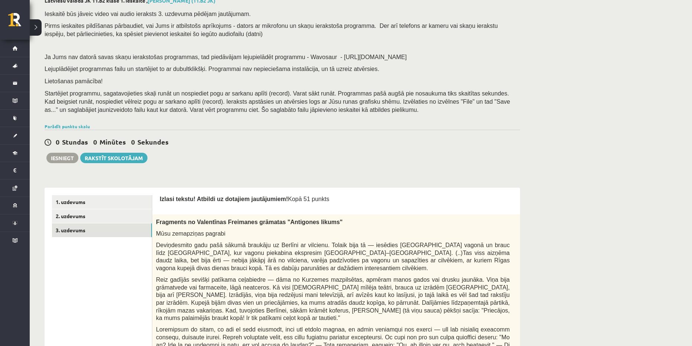
scroll to position [7, 0]
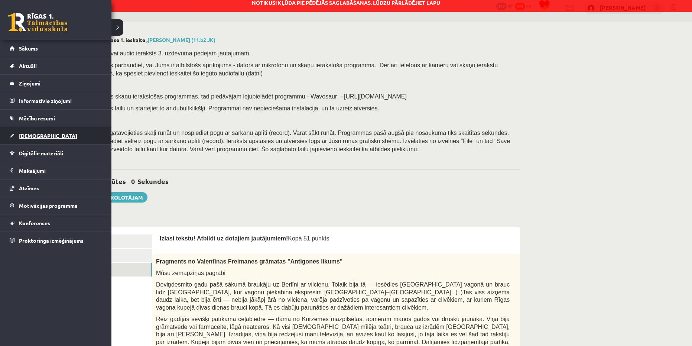
click at [50, 138] on link "[DEMOGRAPHIC_DATA]" at bounding box center [56, 135] width 92 height 17
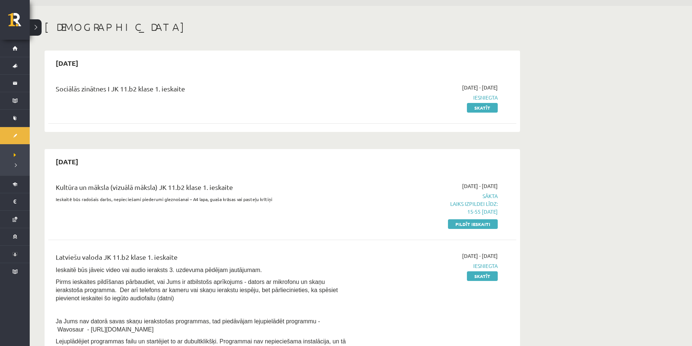
scroll to position [44, 0]
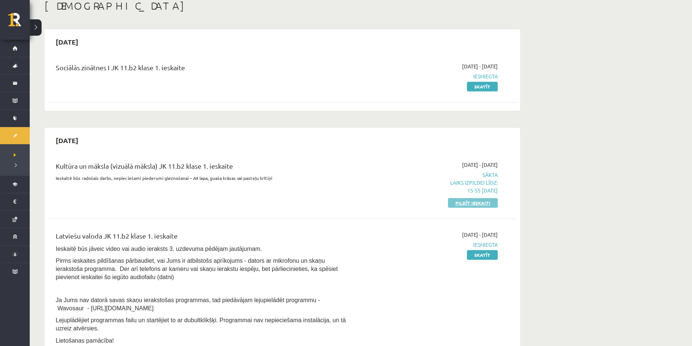
click at [473, 206] on link "Pildīt ieskaiti" at bounding box center [473, 203] width 50 height 10
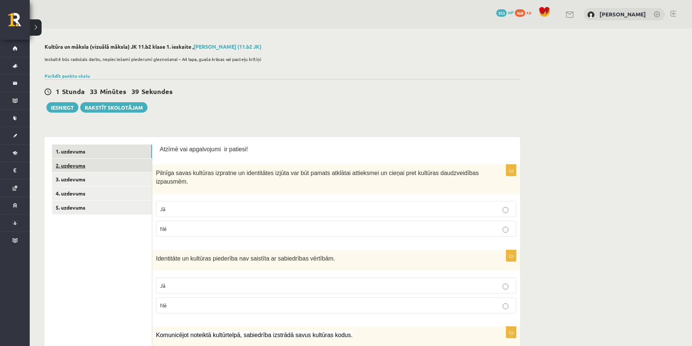
click at [109, 167] on link "2. uzdevums" at bounding box center [102, 166] width 100 height 14
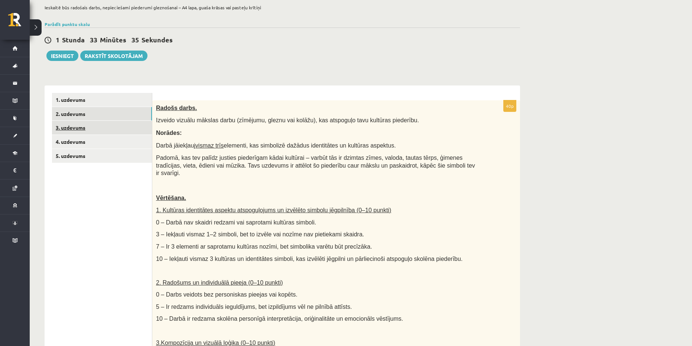
scroll to position [52, 0]
click at [104, 127] on link "3. uzdevums" at bounding box center [102, 127] width 100 height 14
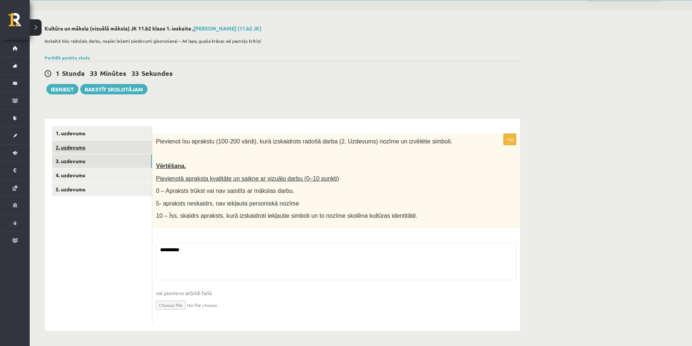
click at [91, 148] on link "2. uzdevums" at bounding box center [102, 147] width 100 height 14
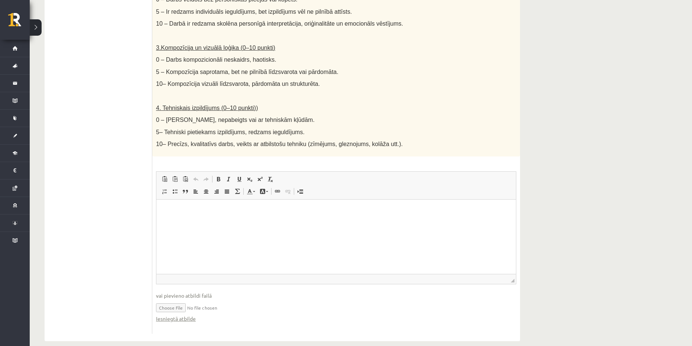
scroll to position [349, 0]
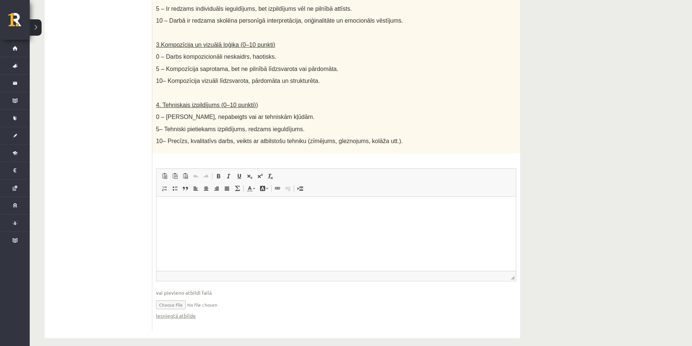
click at [168, 299] on input "file" at bounding box center [336, 303] width 360 height 15
type input "**********"
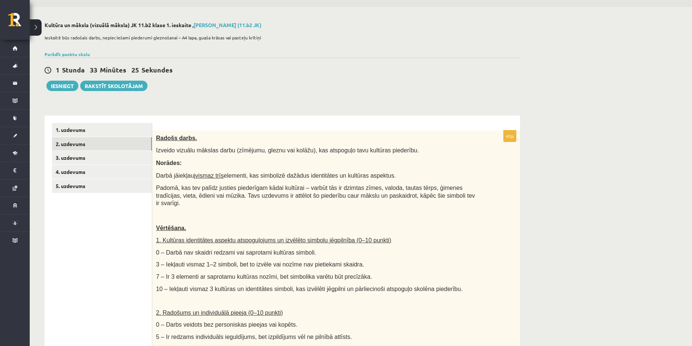
scroll to position [15, 0]
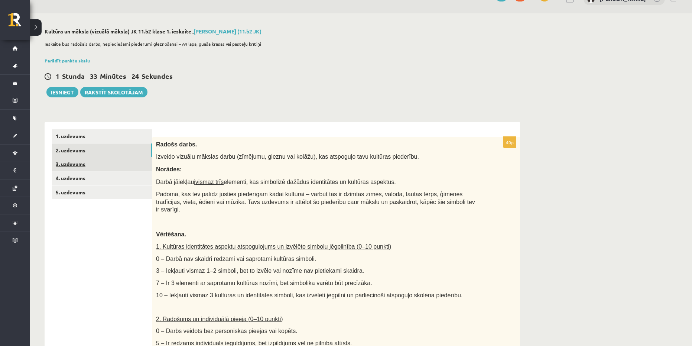
click at [79, 164] on link "3. uzdevums" at bounding box center [102, 164] width 100 height 14
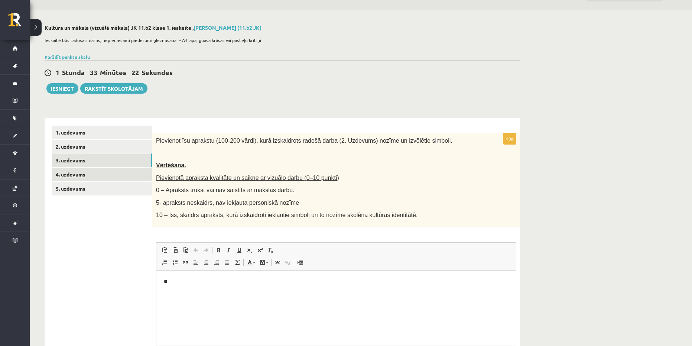
scroll to position [0, 0]
click at [81, 177] on link "4. uzdevums" at bounding box center [102, 174] width 100 height 14
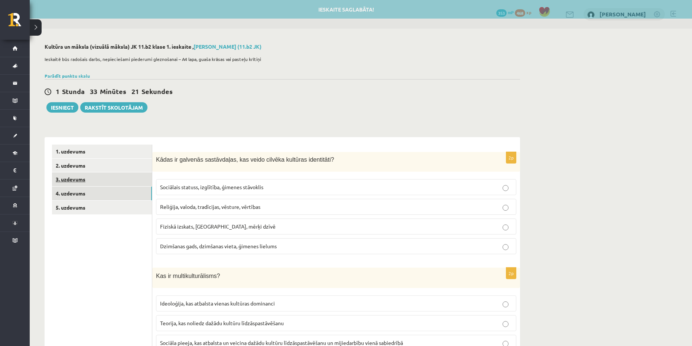
click at [82, 174] on link "3. uzdevums" at bounding box center [102, 179] width 100 height 14
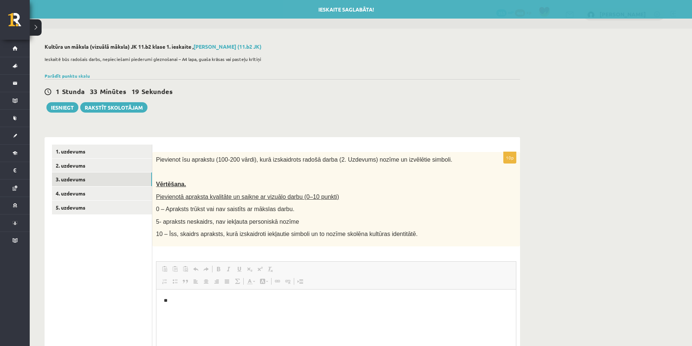
drag, startPoint x: 208, startPoint y: 272, endPoint x: 129, endPoint y: 277, distance: 78.8
click at [129, 277] on div "**********" at bounding box center [282, 280] width 475 height 286
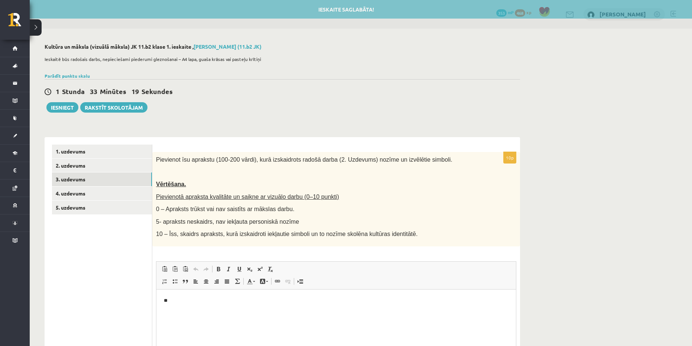
click at [216, 311] on html "**" at bounding box center [335, 300] width 359 height 23
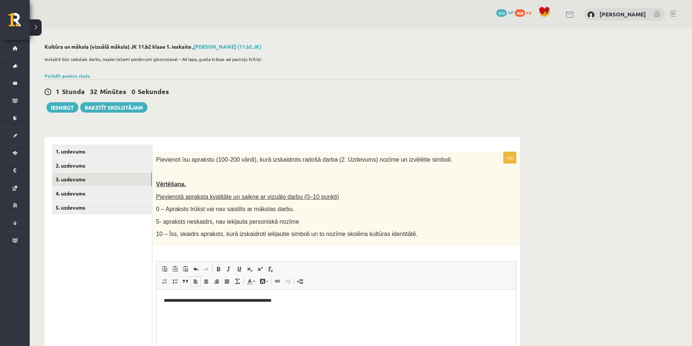
click at [400, 307] on html "**********" at bounding box center [335, 300] width 359 height 23
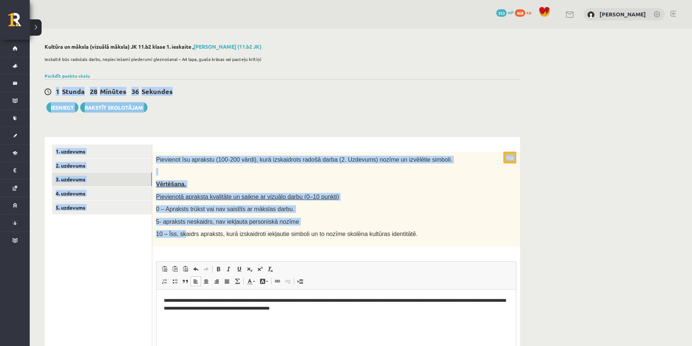
drag, startPoint x: 156, startPoint y: 187, endPoint x: 193, endPoint y: 244, distance: 67.7
click at [193, 244] on div "**********" at bounding box center [282, 233] width 505 height 409
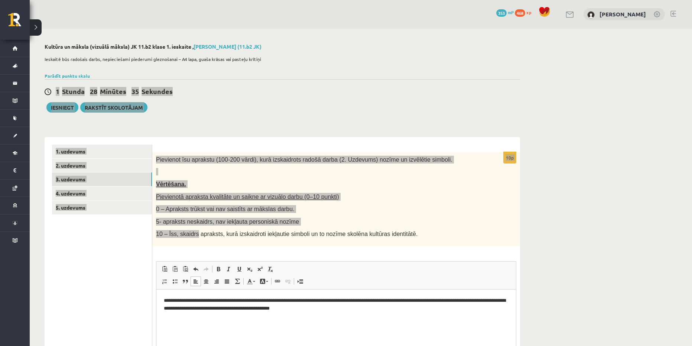
click at [320, 317] on html "**********" at bounding box center [335, 304] width 359 height 30
click at [333, 312] on html "**********" at bounding box center [335, 304] width 359 height 30
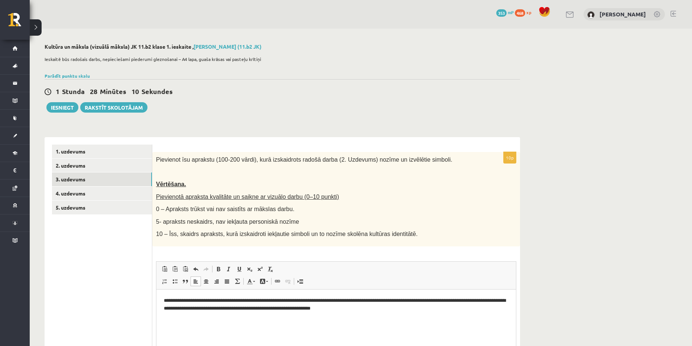
click at [413, 240] on div "Pievienot īsu aprakstu (100-200 vārdi), kurā izskaidrots radošā darba (2. Uzdev…" at bounding box center [336, 199] width 368 height 94
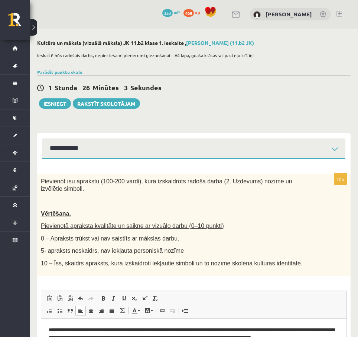
drag, startPoint x: 69, startPoint y: 18, endPoint x: 90, endPoint y: 14, distance: 21.3
click at [69, 18] on div "0 Dāvanas 353 mP 468 xp Kristiāna Ozola" at bounding box center [194, 14] width 328 height 29
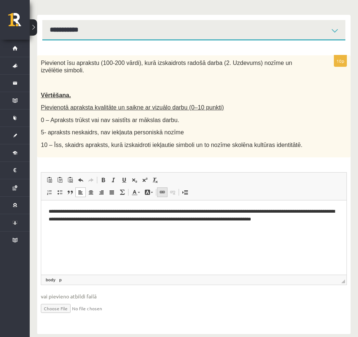
scroll to position [120, 0]
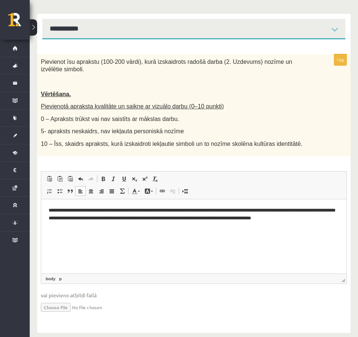
click at [276, 210] on p "**********" at bounding box center [194, 214] width 290 height 16
click at [93, 219] on p "**********" at bounding box center [194, 214] width 290 height 16
click at [278, 209] on p "**********" at bounding box center [194, 217] width 290 height 23
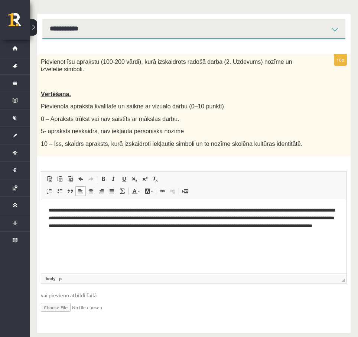
click at [98, 228] on p "**********" at bounding box center [194, 221] width 290 height 31
click at [142, 235] on p "**********" at bounding box center [194, 221] width 290 height 31
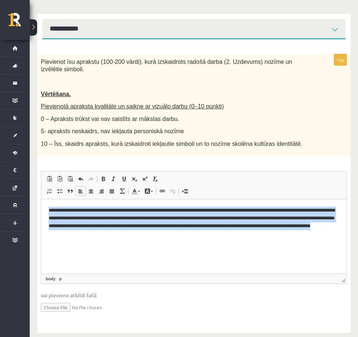
drag, startPoint x: 153, startPoint y: 242, endPoint x: 43, endPoint y: 209, distance: 114.7
click at [43, 209] on html "**********" at bounding box center [193, 222] width 305 height 46
copy p "**********"
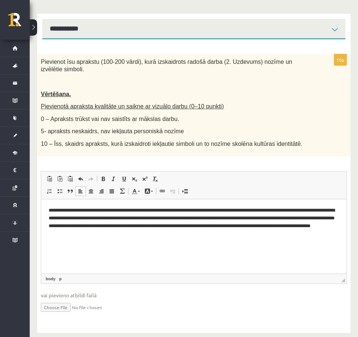
click at [156, 242] on html "**********" at bounding box center [193, 222] width 305 height 46
click at [135, 234] on p "**********" at bounding box center [194, 221] width 290 height 31
drag, startPoint x: 211, startPoint y: 235, endPoint x: 157, endPoint y: 238, distance: 54.7
click at [157, 238] on html "**********" at bounding box center [193, 222] width 305 height 46
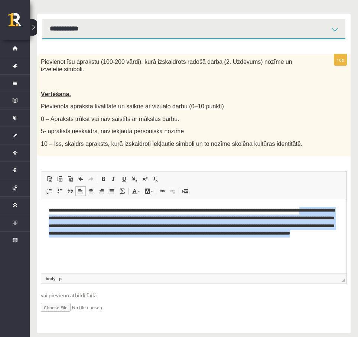
drag, startPoint x: 160, startPoint y: 240, endPoint x: 47, endPoint y: 214, distance: 115.8
click at [47, 214] on html "**********" at bounding box center [193, 225] width 305 height 53
click at [166, 246] on html "**********" at bounding box center [193, 225] width 305 height 53
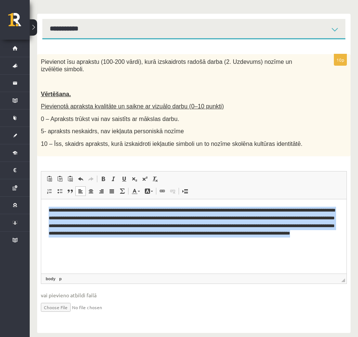
drag, startPoint x: 165, startPoint y: 245, endPoint x: 40, endPoint y: 207, distance: 130.2
click at [41, 207] on html "**********" at bounding box center [193, 225] width 305 height 53
copy p "**********"
click at [186, 250] on html "**********" at bounding box center [193, 225] width 305 height 53
click at [172, 241] on p "**********" at bounding box center [194, 225] width 290 height 39
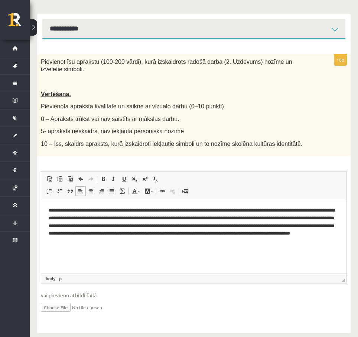
click at [170, 208] on p "**********" at bounding box center [194, 225] width 290 height 39
click at [66, 210] on p "**********" at bounding box center [194, 225] width 290 height 39
click at [136, 209] on p "**********" at bounding box center [194, 225] width 290 height 39
click at [196, 209] on p "**********" at bounding box center [194, 225] width 290 height 39
click at [207, 245] on html "**********" at bounding box center [193, 225] width 305 height 53
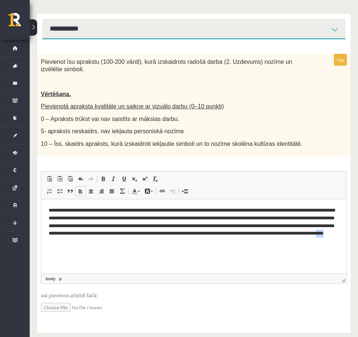
drag, startPoint x: 203, startPoint y: 243, endPoint x: 189, endPoint y: 245, distance: 13.9
click at [189, 245] on html "**********" at bounding box center [193, 225] width 305 height 53
click at [127, 225] on p "**********" at bounding box center [194, 225] width 290 height 39
click at [195, 245] on html "**********" at bounding box center [193, 225] width 305 height 53
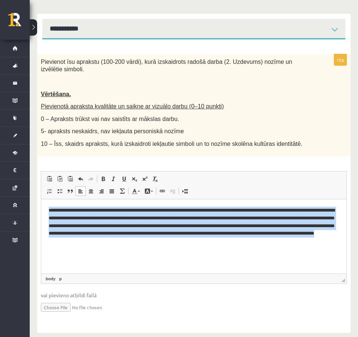
drag, startPoint x: 183, startPoint y: 244, endPoint x: 108, endPoint y: 410, distance: 182.1
click at [41, 210] on html "**********" at bounding box center [193, 225] width 305 height 53
click at [210, 252] on html "**********" at bounding box center [193, 225] width 305 height 53
click at [206, 252] on html "**********" at bounding box center [193, 225] width 305 height 53
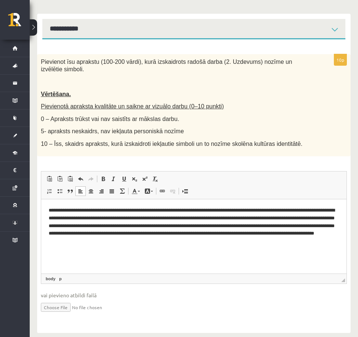
click at [268, 227] on p "**********" at bounding box center [194, 225] width 290 height 39
click at [212, 245] on html "**********" at bounding box center [193, 225] width 305 height 53
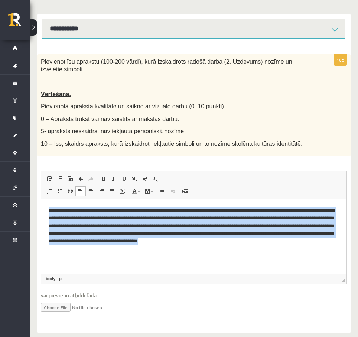
drag, startPoint x: 322, startPoint y: 245, endPoint x: -18, endPoint y: 193, distance: 343.6
click at [41, 199] on html "**********" at bounding box center [193, 225] width 305 height 53
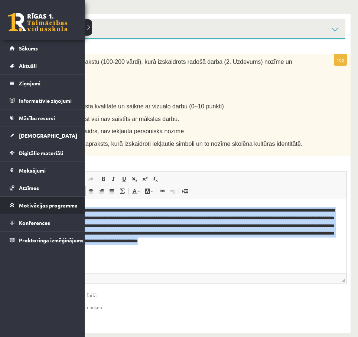
copy p "**********"
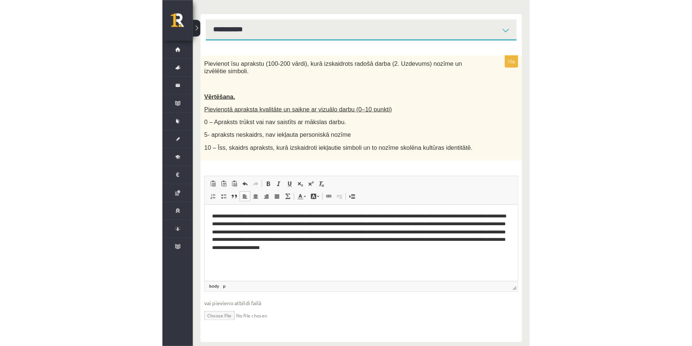
scroll to position [93, 0]
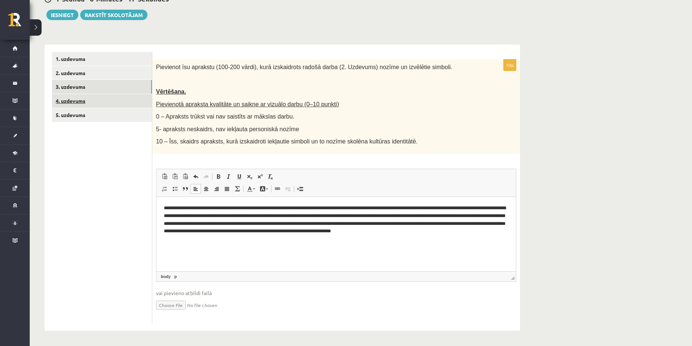
click at [124, 103] on link "4. uzdevums" at bounding box center [102, 101] width 100 height 14
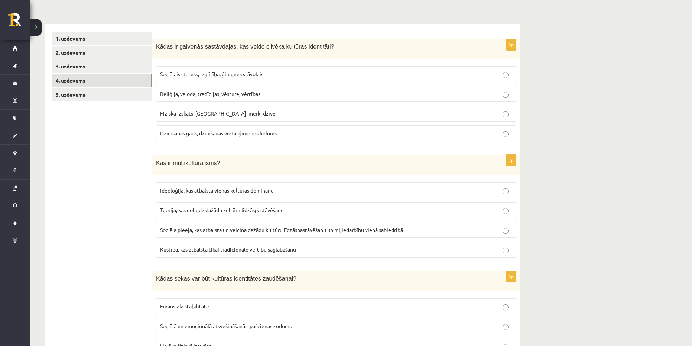
scroll to position [19, 0]
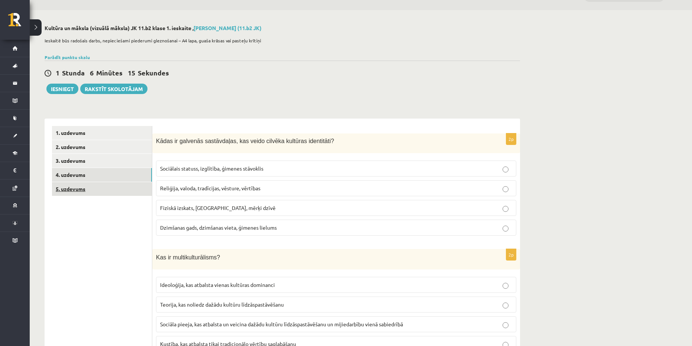
click at [98, 190] on link "5. uzdevums" at bounding box center [102, 189] width 100 height 14
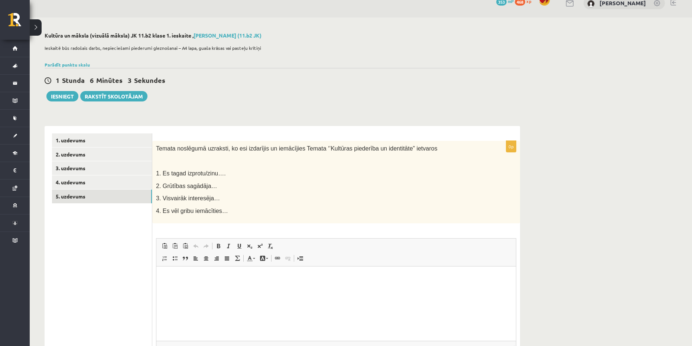
scroll to position [0, 0]
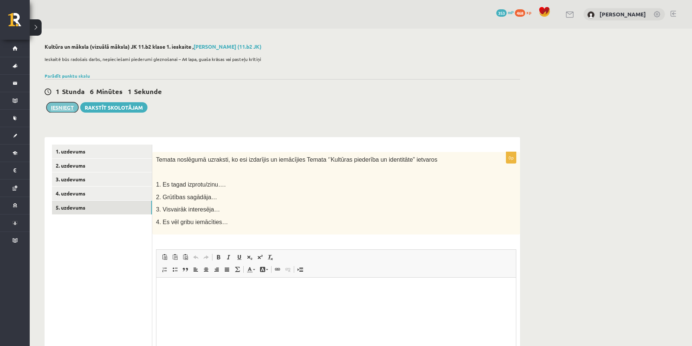
click at [68, 109] on button "Iesniegt" at bounding box center [62, 107] width 32 height 10
